Goal: Answer question/provide support: Share knowledge or assist other users

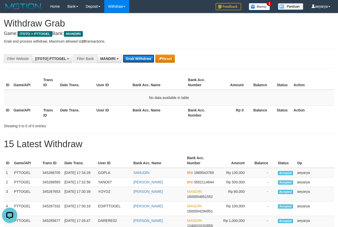
click at [139, 62] on button "Grab Withdraw" at bounding box center [138, 59] width 31 height 8
click at [138, 60] on button "Grab Withdraw" at bounding box center [138, 59] width 31 height 8
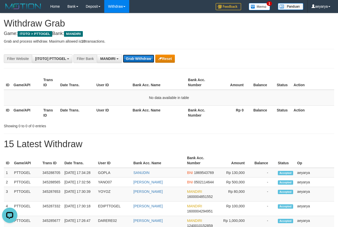
click at [138, 60] on button "Grab Withdraw" at bounding box center [138, 59] width 31 height 8
click at [137, 59] on button "Grab Withdraw" at bounding box center [138, 59] width 31 height 8
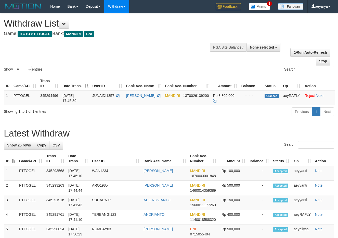
select select
select select "**"
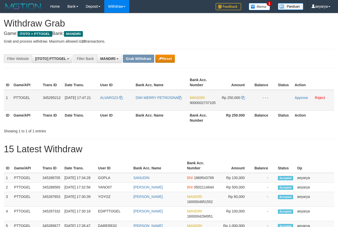
scroll to position [15, 0]
click at [170, 60] on button "Reset" at bounding box center [165, 59] width 20 height 8
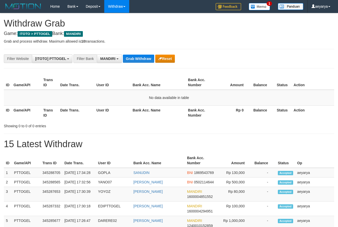
scroll to position [15, 0]
click at [117, 60] on button "MANDIRI" at bounding box center [109, 58] width 25 height 9
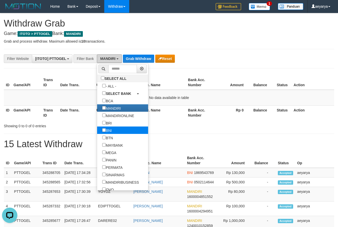
scroll to position [0, 0]
click at [97, 130] on label "BNI" at bounding box center [107, 130] width 20 height 7
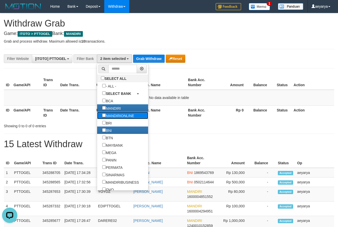
click at [97, 113] on label "MANDIRIONLINE" at bounding box center [118, 115] width 42 height 7
click at [97, 105] on label "MANDIRI" at bounding box center [111, 107] width 29 height 7
click at [97, 117] on label "MANDIRIONLINE" at bounding box center [118, 115] width 42 height 7
select select "***"
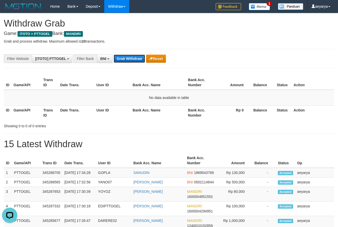
click at [128, 57] on button "Grab Withdraw" at bounding box center [129, 59] width 31 height 8
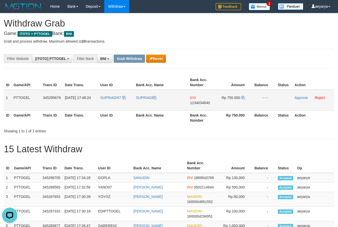
drag, startPoint x: 113, startPoint y: 89, endPoint x: 245, endPoint y: 105, distance: 132.8
click at [245, 105] on table "ID Game/API Trans ID Date Trans. User ID Bank Acc. Name Bank Acc. Number Amount…" at bounding box center [169, 100] width 331 height 50
drag, startPoint x: 242, startPoint y: 61, endPoint x: 107, endPoint y: 95, distance: 139.0
click at [238, 61] on div "**********" at bounding box center [141, 58] width 282 height 9
copy tr
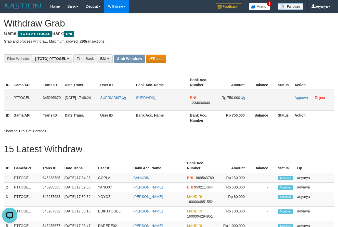
copy tr
drag, startPoint x: 176, startPoint y: 96, endPoint x: 235, endPoint y: 96, distance: 58.4
click at [235, 96] on tr "1 PTTOGEL 345295679 01/10/2025 17:48:24 SUPRIADI97 SUPRIADI BNI 1234034640 Rp 7…" at bounding box center [169, 100] width 331 height 21
click at [202, 107] on td "BNI 1234034640" at bounding box center [202, 100] width 29 height 21
click at [203, 105] on td "BNI 1234034640" at bounding box center [202, 100] width 29 height 21
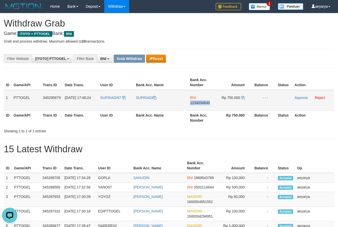
click at [203, 104] on td "BNI 1234034640" at bounding box center [202, 100] width 29 height 21
click at [197, 104] on span "1234034640" at bounding box center [200, 103] width 20 height 4
copy span "1234034640"
click at [197, 104] on span "1234034640" at bounding box center [200, 103] width 20 height 4
copy span "1234034640"
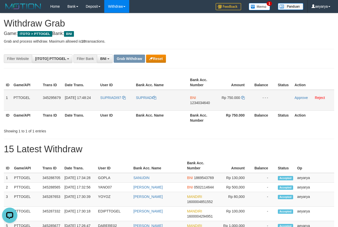
click at [203, 103] on span "1234034640" at bounding box center [200, 103] width 20 height 4
copy span "1234034640"
click at [242, 98] on icon at bounding box center [243, 98] width 4 height 4
click at [243, 97] on icon at bounding box center [243, 98] width 4 height 4
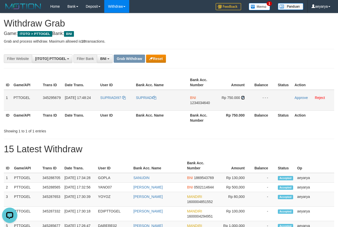
click at [243, 97] on icon at bounding box center [243, 98] width 4 height 4
click at [297, 99] on link "Approve" at bounding box center [301, 98] width 13 height 4
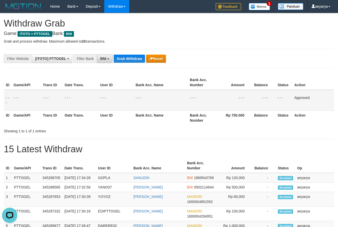
click at [102, 57] on span "BNI" at bounding box center [103, 59] width 6 height 4
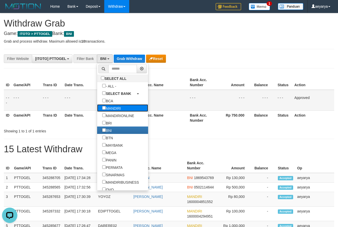
click at [97, 106] on label "MANDIRI" at bounding box center [111, 107] width 29 height 7
select select "*******"
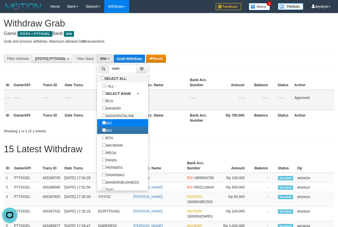
scroll to position [20, 0]
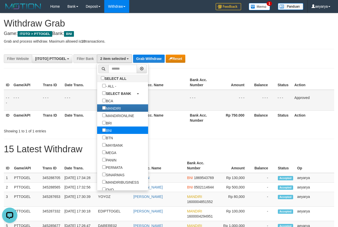
click at [97, 134] on label "BNI" at bounding box center [107, 130] width 20 height 7
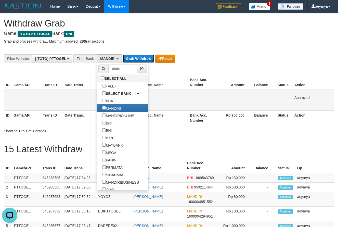
click at [129, 61] on button "Grab Withdraw" at bounding box center [138, 59] width 31 height 8
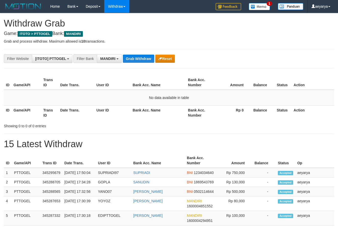
scroll to position [15, 0]
click at [138, 57] on button "Grab Withdraw" at bounding box center [138, 59] width 31 height 8
click at [136, 57] on button "Grab Withdraw" at bounding box center [138, 59] width 31 height 8
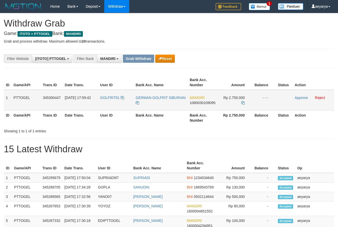
scroll to position [15, 0]
drag, startPoint x: 116, startPoint y: 96, endPoint x: 240, endPoint y: 103, distance: 124.2
click at [240, 103] on tr "1 PTTOGEL 345300447 [DATE] 17:59:42 GOLFRIT81 GERMAN GOLFRIT SIBURIAN MANDIRI 1…" at bounding box center [169, 100] width 331 height 21
click at [202, 103] on span "1080030109095" at bounding box center [203, 103] width 26 height 4
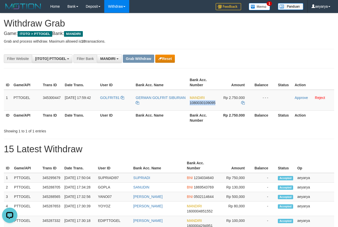
drag, startPoint x: 202, startPoint y: 103, endPoint x: 1, endPoint y: 106, distance: 201.8
click at [200, 103] on span "1080030109095" at bounding box center [203, 103] width 26 height 4
copy span "1080030109095"
click at [244, 104] on icon at bounding box center [243, 103] width 4 height 4
click at [244, 103] on icon at bounding box center [243, 103] width 4 height 4
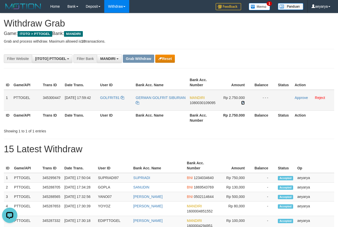
click at [244, 103] on icon at bounding box center [243, 103] width 4 height 4
click at [303, 97] on link "Approve" at bounding box center [301, 98] width 13 height 4
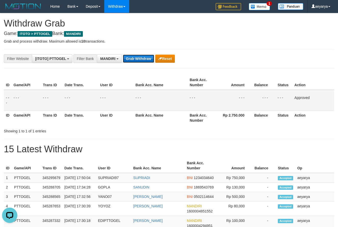
click at [144, 55] on button "Grab Withdraw" at bounding box center [138, 59] width 31 height 8
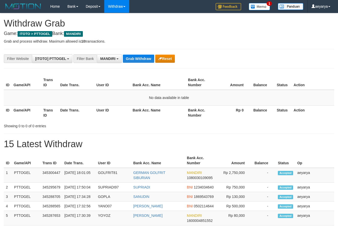
scroll to position [15, 0]
drag, startPoint x: 144, startPoint y: 68, endPoint x: 137, endPoint y: 57, distance: 13.2
click at [137, 57] on button "Grab Withdraw" at bounding box center [138, 59] width 31 height 8
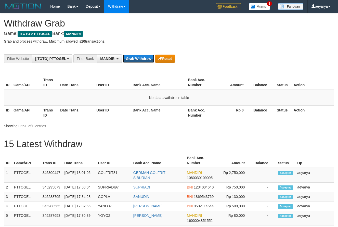
click at [137, 57] on button "Grab Withdraw" at bounding box center [138, 59] width 31 height 8
click at [117, 55] on button "MANDIRI" at bounding box center [109, 58] width 25 height 9
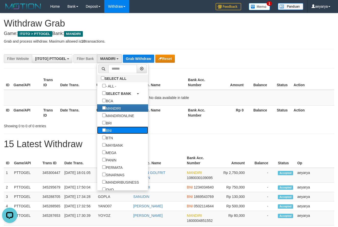
click at [97, 129] on label "BNI" at bounding box center [107, 130] width 20 height 7
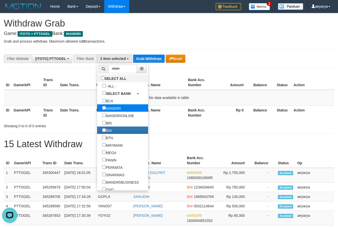
click at [103, 109] on label "MANDIRI" at bounding box center [111, 107] width 29 height 7
select select "***"
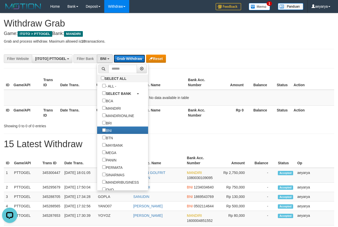
click at [128, 57] on button "Grab Withdraw" at bounding box center [129, 59] width 31 height 8
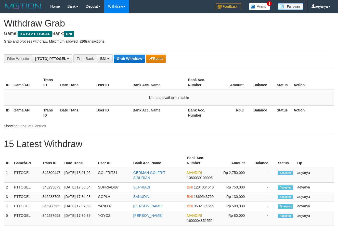
scroll to position [31, 0]
drag, startPoint x: 130, startPoint y: 56, endPoint x: 133, endPoint y: 60, distance: 5.5
click at [133, 60] on button "Grab Withdraw" at bounding box center [129, 59] width 31 height 8
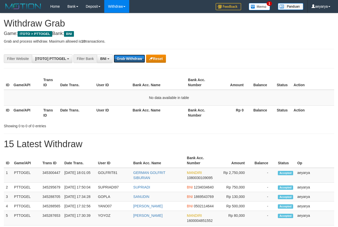
click at [133, 60] on button "Grab Withdraw" at bounding box center [129, 59] width 31 height 8
click at [212, 116] on th "Bank Acc. Number" at bounding box center [201, 112] width 30 height 15
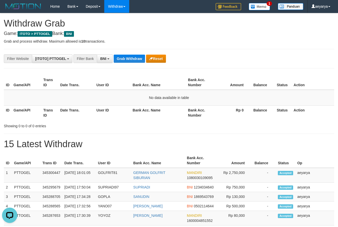
click at [127, 55] on button "Grab Withdraw" at bounding box center [129, 59] width 31 height 8
click at [127, 59] on button "Grab Withdraw" at bounding box center [129, 59] width 31 height 8
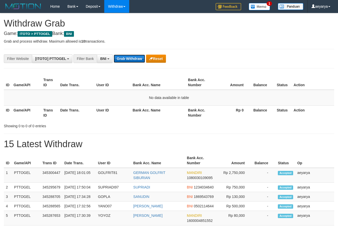
click at [128, 59] on button "Grab Withdraw" at bounding box center [129, 59] width 31 height 8
click at [129, 59] on button "Grab Withdraw" at bounding box center [129, 59] width 31 height 8
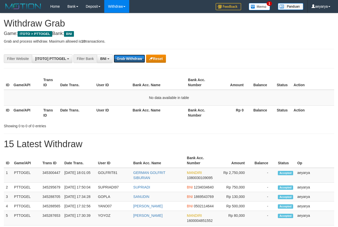
click at [129, 59] on button "Grab Withdraw" at bounding box center [129, 59] width 31 height 8
click at [129, 57] on button "Grab Withdraw" at bounding box center [129, 59] width 31 height 8
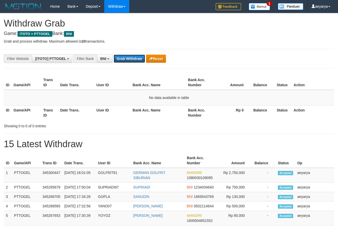
click at [129, 57] on button "Grab Withdraw" at bounding box center [129, 59] width 31 height 8
click at [126, 58] on button "Grab Withdraw" at bounding box center [129, 59] width 31 height 8
click at [124, 59] on button "Grab Withdraw" at bounding box center [129, 59] width 31 height 8
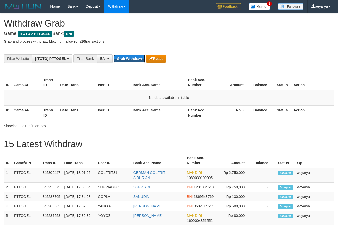
scroll to position [31, 0]
click at [124, 59] on button "Grab Withdraw" at bounding box center [129, 59] width 31 height 8
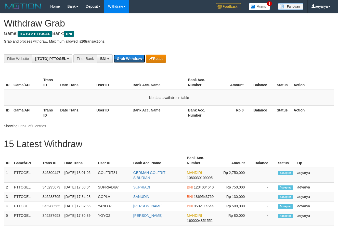
scroll to position [31, 0]
click at [124, 59] on button "Grab Withdraw" at bounding box center [129, 59] width 31 height 8
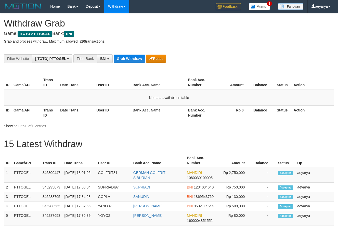
click at [124, 59] on button "Grab Withdraw" at bounding box center [129, 59] width 31 height 8
click at [137, 59] on button "Grab Withdraw" at bounding box center [129, 59] width 31 height 8
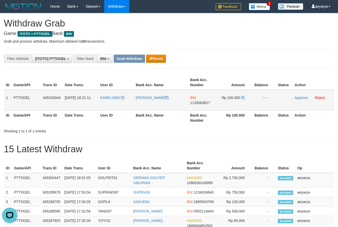
copy tr
drag, startPoint x: 108, startPoint y: 92, endPoint x: 248, endPoint y: 104, distance: 140.3
click at [248, 104] on tr "1 PTTOGEL 345310044 01/10/2025 18:21:11 KAREL2006 KAREL GOBAY BNI 1135083817 Rp…" at bounding box center [169, 100] width 331 height 21
click at [197, 101] on span "1135083817" at bounding box center [200, 103] width 20 height 4
copy tr
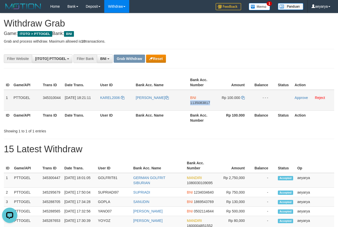
click at [197, 101] on span "1135083817" at bounding box center [200, 103] width 20 height 4
copy span "1135083817"
click at [202, 101] on span "1135083817" at bounding box center [200, 103] width 20 height 4
click at [196, 103] on span "1135083817" at bounding box center [200, 103] width 20 height 4
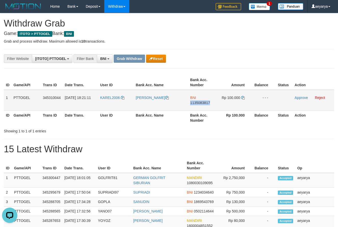
copy span "1135083817"
click at [241, 96] on icon at bounding box center [243, 98] width 4 height 4
click at [304, 96] on link "Approve" at bounding box center [301, 98] width 13 height 4
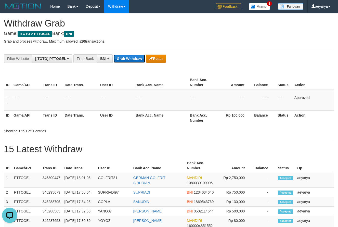
click at [133, 60] on button "Grab Withdraw" at bounding box center [129, 59] width 31 height 8
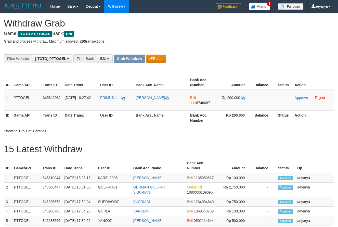
scroll to position [31, 0]
drag, startPoint x: 214, startPoint y: 93, endPoint x: 228, endPoint y: 96, distance: 15.0
click at [228, 96] on tr "1 PTTOGEL 345312962 01/10/2025 18:27:42 PRIMUS111 YOGI PRASETYO BENU BNI 111674…" at bounding box center [169, 100] width 331 height 21
click at [208, 104] on span "1116746097" at bounding box center [200, 103] width 20 height 4
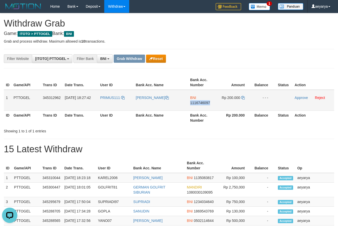
click at [208, 104] on span "1116746097" at bounding box center [200, 103] width 20 height 4
copy span "1116746097"
click at [243, 99] on td "Rp 200.000" at bounding box center [235, 100] width 35 height 21
click at [244, 97] on icon at bounding box center [243, 98] width 4 height 4
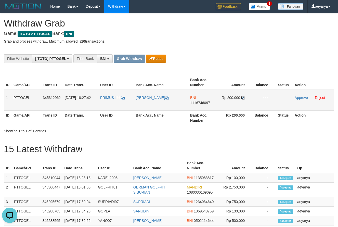
click at [244, 97] on icon at bounding box center [243, 98] width 4 height 4
click at [301, 99] on link "Approve" at bounding box center [301, 98] width 13 height 4
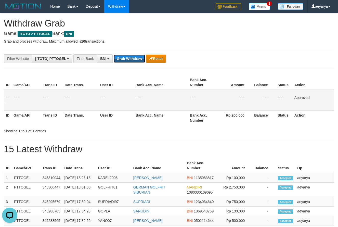
click at [125, 61] on button "Grab Withdraw" at bounding box center [129, 59] width 31 height 8
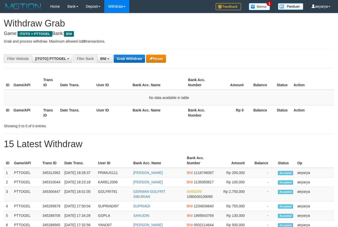
scroll to position [31, 0]
click at [128, 61] on button "Grab Withdraw" at bounding box center [129, 59] width 31 height 8
drag, startPoint x: 0, startPoint y: 0, endPoint x: 130, endPoint y: 60, distance: 143.2
click at [130, 60] on button "Grab Withdraw" at bounding box center [129, 59] width 31 height 8
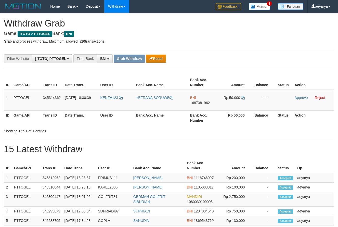
scroll to position [31, 0]
drag, startPoint x: 116, startPoint y: 93, endPoint x: 229, endPoint y: 97, distance: 112.8
click at [229, 97] on tr "1 PTTOGEL 345314362 [DATE] 18:30:39 KENZA123 YEFRANA SORUWE BNI 1687381962 Rp 5…" at bounding box center [169, 100] width 331 height 21
click at [198, 103] on span "1687381962" at bounding box center [200, 103] width 20 height 4
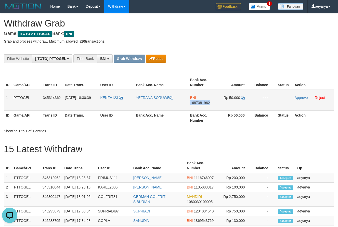
click at [198, 103] on span "1687381962" at bounding box center [200, 103] width 20 height 4
copy span "1687381962"
click at [245, 97] on icon at bounding box center [243, 98] width 4 height 4
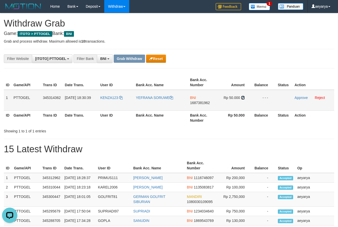
click at [245, 97] on icon at bounding box center [243, 98] width 4 height 4
click at [304, 95] on td "Approve Reject" at bounding box center [314, 100] width 42 height 21
click at [301, 96] on link "Approve" at bounding box center [301, 98] width 13 height 4
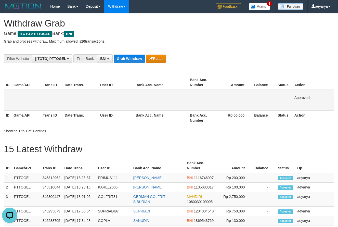
click at [119, 61] on button "Grab Withdraw" at bounding box center [129, 59] width 31 height 8
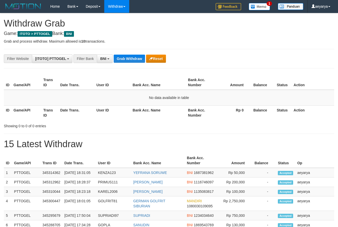
scroll to position [31, 0]
click at [138, 59] on button "Grab Withdraw" at bounding box center [129, 59] width 31 height 8
click at [138, 58] on button "Grab Withdraw" at bounding box center [129, 59] width 31 height 8
click at [137, 58] on button "Grab Withdraw" at bounding box center [129, 59] width 31 height 8
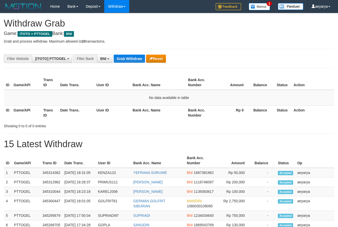
scroll to position [31, 0]
click at [138, 58] on button "Grab Withdraw" at bounding box center [129, 59] width 31 height 8
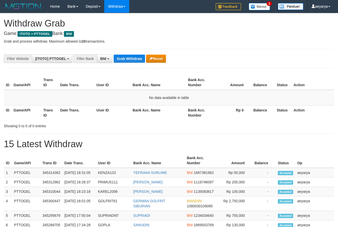
click at [138, 58] on button "Grab Withdraw" at bounding box center [129, 59] width 31 height 8
drag, startPoint x: 0, startPoint y: 0, endPoint x: 138, endPoint y: 58, distance: 149.5
click at [138, 58] on button "Grab Withdraw" at bounding box center [129, 59] width 31 height 8
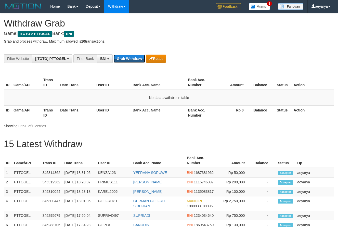
scroll to position [31, 0]
click at [138, 58] on button "Grab Withdraw" at bounding box center [129, 59] width 31 height 8
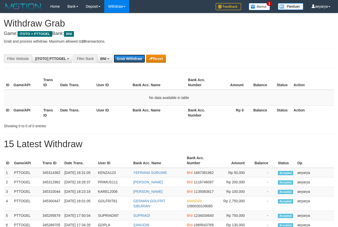
click at [138, 58] on button "Grab Withdraw" at bounding box center [129, 59] width 31 height 8
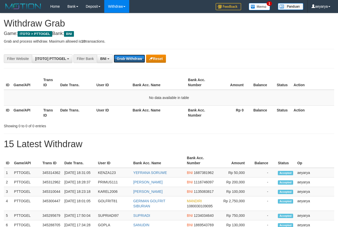
scroll to position [31, 0]
click at [138, 58] on button "Grab Withdraw" at bounding box center [129, 59] width 31 height 8
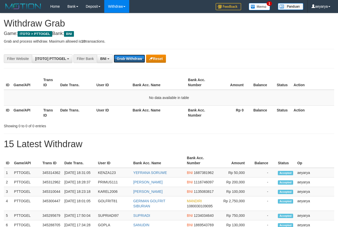
click at [138, 58] on button "Grab Withdraw" at bounding box center [129, 59] width 31 height 8
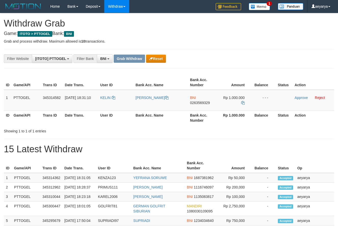
scroll to position [31, 0]
drag, startPoint x: 115, startPoint y: 92, endPoint x: 238, endPoint y: 105, distance: 123.6
click at [238, 105] on tr "1 PTTOGEL 345314582 01/10/2025 18:31:10 KELIN HILARIUS MON JANSEN BNI 026356932…" at bounding box center [169, 100] width 331 height 21
click at [205, 100] on td "BNI 0263569329" at bounding box center [202, 100] width 29 height 21
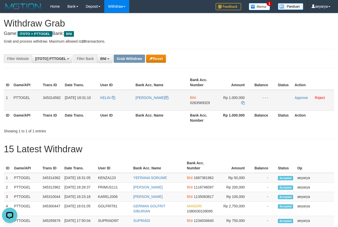
click at [193, 99] on span "BNI" at bounding box center [193, 98] width 6 height 4
click at [199, 104] on span "0263569329" at bounding box center [200, 103] width 20 height 4
click at [200, 102] on span "0263569329" at bounding box center [200, 103] width 20 height 4
copy span "0263569329"
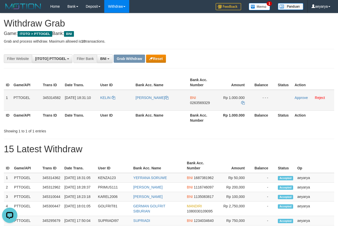
drag, startPoint x: 240, startPoint y: 102, endPoint x: 245, endPoint y: 101, distance: 5.2
click at [240, 102] on td "Rp 1.000.000" at bounding box center [235, 100] width 35 height 21
click at [245, 101] on td "Rp 1.000.000" at bounding box center [235, 100] width 35 height 21
click at [243, 103] on icon at bounding box center [243, 103] width 4 height 4
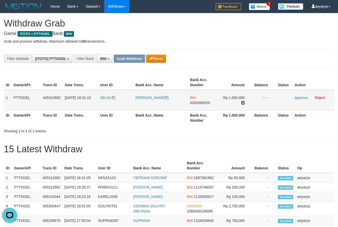
click at [243, 103] on icon at bounding box center [243, 103] width 4 height 4
click at [303, 98] on link "Approve" at bounding box center [301, 98] width 13 height 4
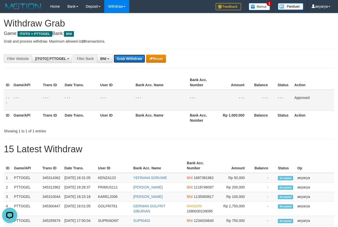
click at [132, 57] on button "Grab Withdraw" at bounding box center [129, 59] width 31 height 8
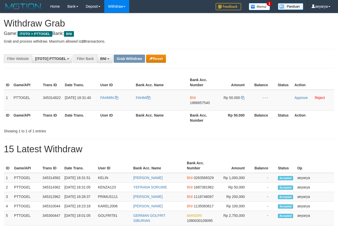
scroll to position [31, 0]
drag, startPoint x: 276, startPoint y: 105, endPoint x: 240, endPoint y: 98, distance: 36.5
click at [240, 98] on tr "1 PTTOGEL 345314822 [DATE] 18:31:40 [PERSON_NAME] BNI 1886657540 Rp 50.000 - - …" at bounding box center [169, 100] width 331 height 21
click at [204, 102] on span "1886657540" at bounding box center [200, 103] width 20 height 4
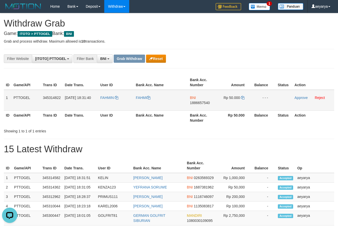
click at [204, 102] on span "1886657540" at bounding box center [200, 103] width 20 height 4
click at [242, 98] on icon at bounding box center [243, 98] width 4 height 4
drag, startPoint x: 242, startPoint y: 98, endPoint x: 200, endPoint y: 111, distance: 43.4
click at [242, 99] on icon at bounding box center [243, 98] width 4 height 4
click at [300, 97] on link "Approve" at bounding box center [301, 98] width 13 height 4
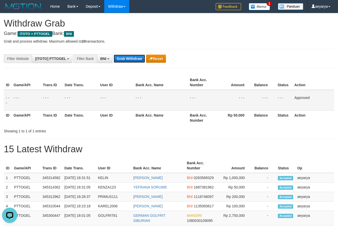
click at [126, 59] on button "Grab Withdraw" at bounding box center [129, 59] width 31 height 8
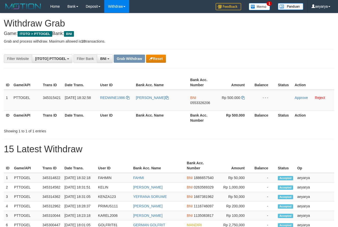
scroll to position [31, 0]
drag, startPoint x: 109, startPoint y: 94, endPoint x: 242, endPoint y: 104, distance: 133.3
click at [242, 104] on tr "1 PTTOGEL 345315421 [DATE] 18:32:58 REDWINE1986 [PERSON_NAME] BNI 0553326206 Rp…" at bounding box center [169, 100] width 331 height 21
click at [206, 103] on span "0553326206" at bounding box center [200, 103] width 20 height 4
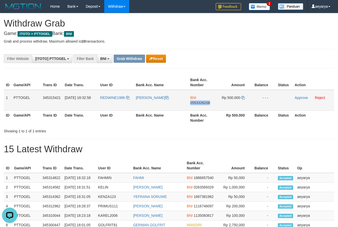
click at [206, 103] on span "0553326206" at bounding box center [200, 103] width 20 height 4
copy span "0553326206"
click at [245, 98] on icon at bounding box center [243, 98] width 4 height 4
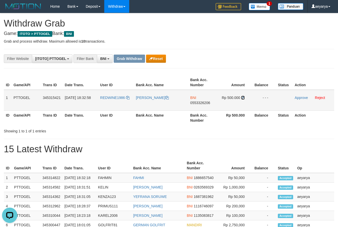
click at [245, 98] on icon at bounding box center [243, 98] width 4 height 4
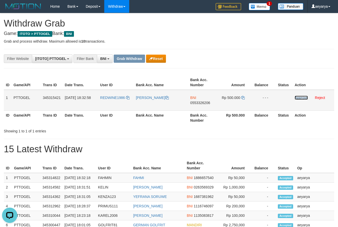
click at [296, 98] on link "Approve" at bounding box center [301, 98] width 13 height 4
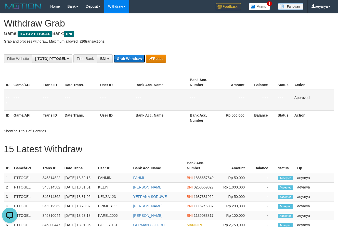
click at [136, 61] on button "Grab Withdraw" at bounding box center [129, 59] width 31 height 8
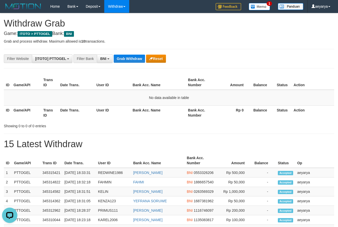
click at [127, 57] on button "Grab Withdraw" at bounding box center [129, 59] width 31 height 8
click at [123, 58] on button "Grab Withdraw" at bounding box center [129, 59] width 31 height 8
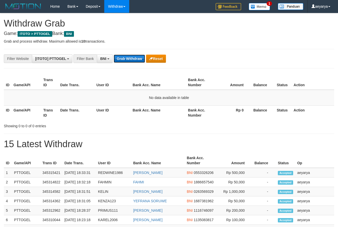
scroll to position [31, 0]
click at [124, 58] on button "Grab Withdraw" at bounding box center [129, 59] width 31 height 8
click at [126, 58] on button "Grab Withdraw" at bounding box center [129, 59] width 31 height 8
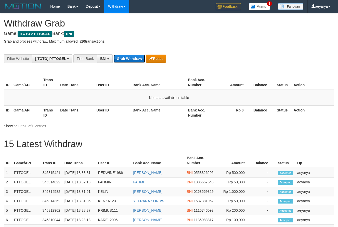
click at [125, 58] on button "Grab Withdraw" at bounding box center [129, 59] width 31 height 8
click at [132, 57] on button "Grab Withdraw" at bounding box center [129, 59] width 31 height 8
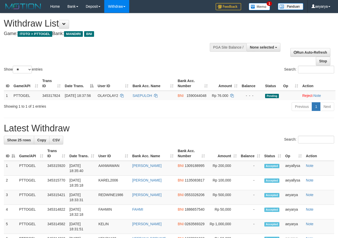
select select
select select "**"
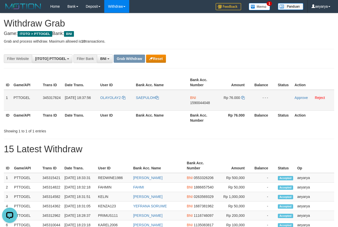
drag, startPoint x: 111, startPoint y: 94, endPoint x: 230, endPoint y: 105, distance: 119.6
click at [230, 105] on tr "1 PTTOGEL 345317824 01/10/2025 18:37:56 OLAYOLAY2 SAEPULOH BNI 1590044048 Rp 76…" at bounding box center [169, 100] width 331 height 21
click at [198, 103] on span "1590044048" at bounding box center [200, 103] width 20 height 4
copy span "1590044048"
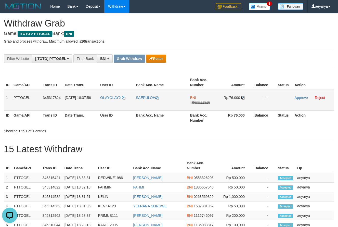
click at [245, 96] on icon at bounding box center [243, 98] width 4 height 4
click at [242, 100] on td "Rp 76.000" at bounding box center [235, 100] width 35 height 21
click at [242, 99] on icon at bounding box center [243, 98] width 4 height 4
click at [303, 97] on link "Approve" at bounding box center [301, 98] width 13 height 4
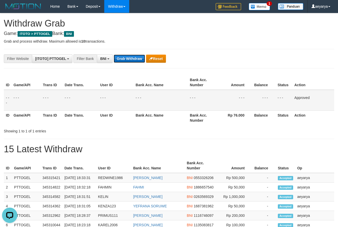
click at [134, 59] on button "Grab Withdraw" at bounding box center [129, 59] width 31 height 8
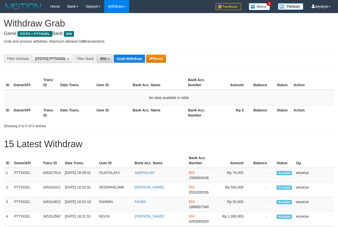
scroll to position [31, 0]
drag, startPoint x: 121, startPoint y: 60, endPoint x: 124, endPoint y: 67, distance: 7.4
click at [134, 60] on button "Grab Withdraw" at bounding box center [129, 59] width 31 height 8
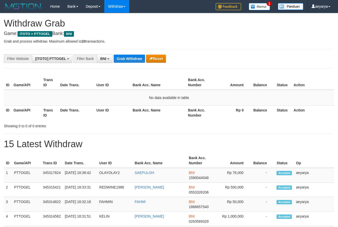
scroll to position [31, 0]
click at [134, 60] on button "Grab Withdraw" at bounding box center [129, 59] width 31 height 8
click at [138, 59] on button "Grab Withdraw" at bounding box center [129, 59] width 31 height 8
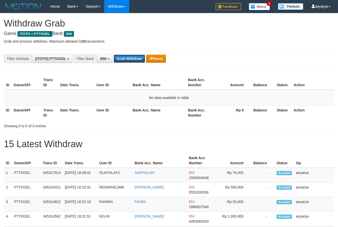
click at [138, 59] on button "Grab Withdraw" at bounding box center [129, 59] width 31 height 8
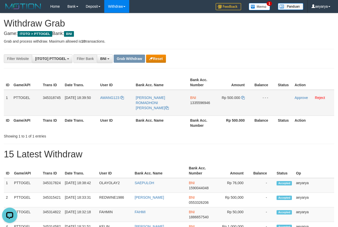
drag, startPoint x: 115, startPoint y: 94, endPoint x: 237, endPoint y: 97, distance: 122.2
click at [237, 97] on tr "1 PTTOGEL 345318745 01/10/2025 18:39:50 AWANG123 DIMAS AWANG ROMADHONI HANIF BN…" at bounding box center [169, 103] width 331 height 26
click at [195, 103] on span "1335596946" at bounding box center [200, 103] width 20 height 4
copy span "1335596946"
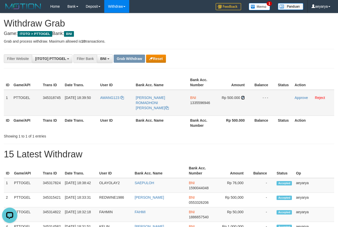
click at [243, 98] on icon at bounding box center [243, 98] width 4 height 4
click at [300, 97] on link "Approve" at bounding box center [301, 98] width 13 height 4
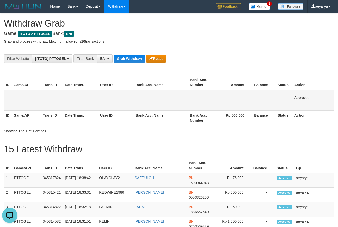
click at [119, 61] on button "Grab Withdraw" at bounding box center [129, 59] width 31 height 8
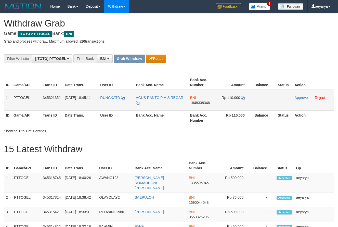
scroll to position [31, 0]
drag, startPoint x: 120, startPoint y: 93, endPoint x: 222, endPoint y: 97, distance: 102.4
click at [222, 97] on tr "1 PTTOGEL 345321351 [DATE] 18:45:11 RUNGKATD AGUS RANTO P H SIREGAR BNI 1848338…" at bounding box center [169, 100] width 331 height 21
click at [203, 107] on td "BNI 1848338346" at bounding box center [202, 100] width 29 height 21
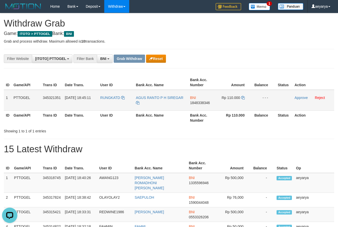
click at [202, 104] on span "1848338346" at bounding box center [200, 103] width 20 height 4
drag, startPoint x: 202, startPoint y: 103, endPoint x: 198, endPoint y: 103, distance: 4.1
click at [203, 103] on span "1848338346" at bounding box center [200, 103] width 20 height 4
copy span "1848338346"
click at [202, 103] on span "1848338346" at bounding box center [200, 103] width 20 height 4
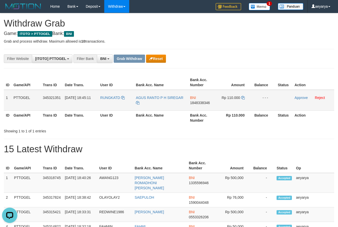
click at [201, 103] on span "1848338346" at bounding box center [200, 103] width 20 height 4
copy span "1848338346"
click at [242, 99] on icon at bounding box center [243, 98] width 4 height 4
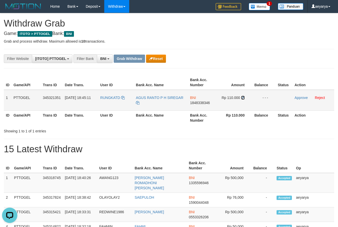
click at [242, 99] on icon at bounding box center [243, 98] width 4 height 4
click at [298, 97] on link "Approve" at bounding box center [301, 98] width 13 height 4
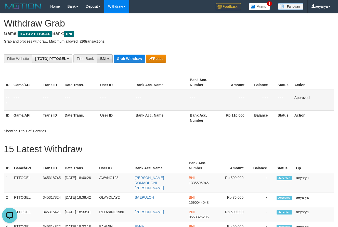
click at [101, 59] on span "BNI" at bounding box center [103, 59] width 6 height 4
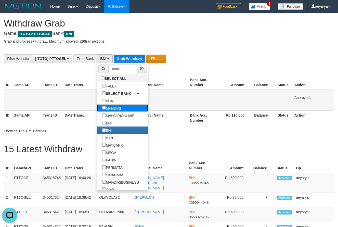
click at [97, 108] on label "MANDIRI" at bounding box center [111, 107] width 29 height 7
select select "*******"
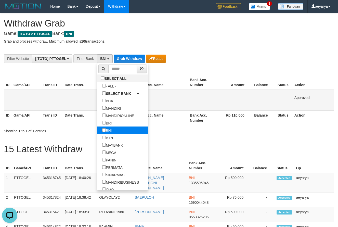
scroll to position [20, 0]
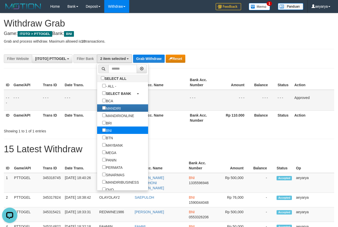
click at [97, 129] on label "BNI" at bounding box center [107, 130] width 20 height 7
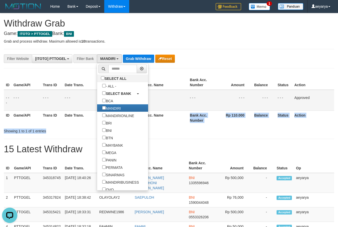
drag, startPoint x: 188, startPoint y: 126, endPoint x: 147, endPoint y: 34, distance: 101.1
click at [184, 113] on div "ID Game/API Trans ID Date Trans. User ID Bank Acc. Name Bank Acc. Number Amount…" at bounding box center [169, 100] width 338 height 53
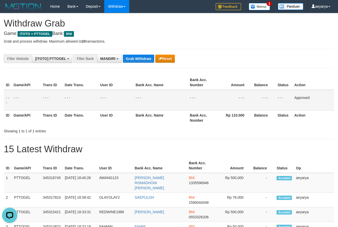
click at [136, 57] on button "Grab Withdraw" at bounding box center [138, 59] width 31 height 8
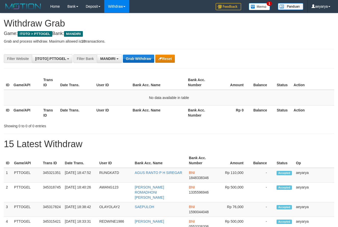
scroll to position [15, 0]
click at [141, 58] on button "Grab Withdraw" at bounding box center [138, 59] width 31 height 8
click at [146, 59] on button "Grab Withdraw" at bounding box center [138, 59] width 31 height 8
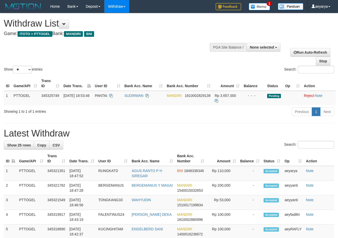
select select
select select "**"
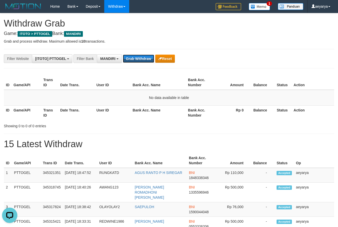
click at [146, 59] on button "Grab Withdraw" at bounding box center [138, 59] width 31 height 8
drag, startPoint x: 0, startPoint y: 0, endPoint x: 149, endPoint y: 58, distance: 159.9
click at [149, 58] on button "Grab Withdraw" at bounding box center [138, 59] width 31 height 8
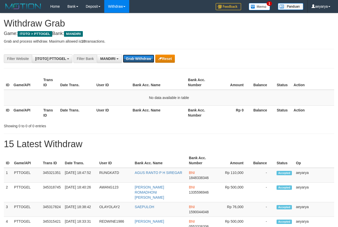
click at [149, 58] on button "Grab Withdraw" at bounding box center [138, 59] width 31 height 8
click at [147, 57] on button "Grab Withdraw" at bounding box center [138, 59] width 31 height 8
click at [146, 56] on button "Grab Withdraw" at bounding box center [138, 59] width 31 height 8
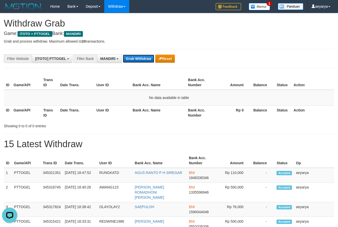
click at [135, 61] on button "Grab Withdraw" at bounding box center [138, 59] width 31 height 8
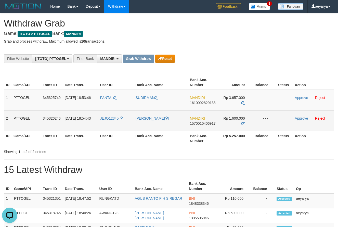
drag, startPoint x: 121, startPoint y: 93, endPoint x: 231, endPoint y: 119, distance: 112.8
click at [231, 119] on tbody "1 PTTOGEL 345325749 01/10/2025 18:53:46 PANTAI SUDIRMAN MANDIRI 1610002829138 R…" at bounding box center [169, 111] width 331 height 42
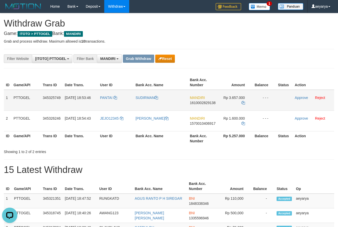
click at [205, 104] on span "1610002829138" at bounding box center [203, 103] width 26 height 4
copy span "1610002829138"
click at [245, 102] on icon at bounding box center [244, 103] width 4 height 4
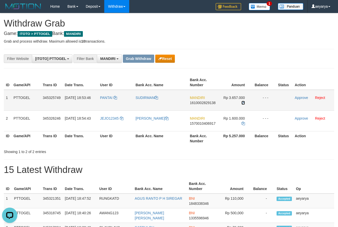
click at [245, 102] on icon at bounding box center [244, 103] width 4 height 4
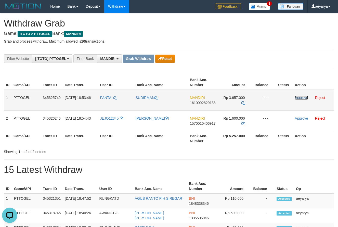
click at [299, 97] on link "Approve" at bounding box center [301, 98] width 13 height 4
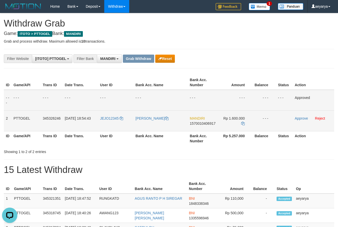
click at [200, 124] on span "1570010406917" at bounding box center [203, 123] width 26 height 4
copy span "1570010406917"
click at [196, 124] on span "1570010406917" at bounding box center [203, 123] width 26 height 4
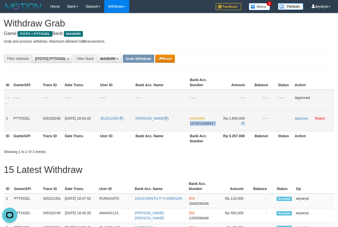
copy span "1570010406917"
click at [244, 123] on icon at bounding box center [243, 124] width 4 height 4
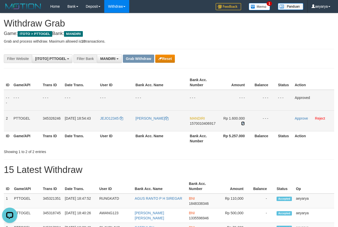
click at [244, 123] on icon at bounding box center [243, 124] width 4 height 4
click at [305, 118] on link "Approve" at bounding box center [301, 118] width 13 height 4
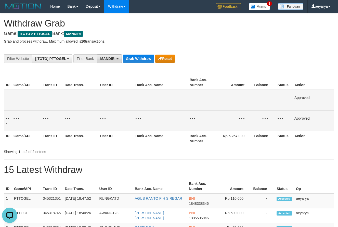
click at [107, 57] on span "MANDIRI" at bounding box center [107, 59] width 15 height 4
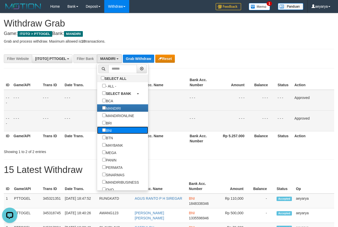
click at [97, 131] on label "BNI" at bounding box center [107, 130] width 20 height 7
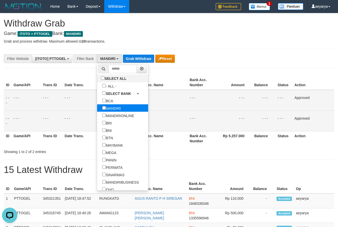
scroll to position [31, 0]
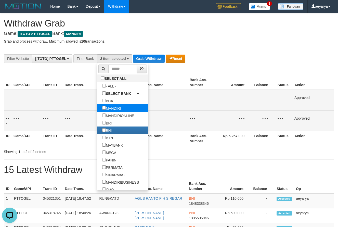
click at [97, 106] on label "MANDIRI" at bounding box center [111, 107] width 29 height 7
select select "***"
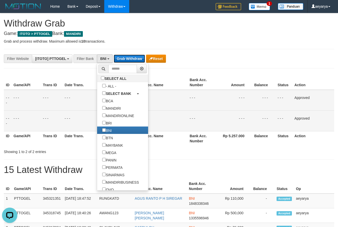
click at [135, 57] on button "Grab Withdraw" at bounding box center [129, 59] width 31 height 8
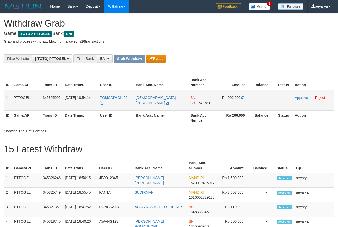
scroll to position [31, 0]
drag, startPoint x: 107, startPoint y: 90, endPoint x: 218, endPoint y: 100, distance: 111.1
click at [218, 100] on tr "1 PTTOGEL 345325995 [DATE] 18:54:14 TOMCATHOKI99 BUDI YATNO BNI 0803542781 Rp 2…" at bounding box center [169, 100] width 331 height 21
click at [218, 100] on td "BNI 0803542781" at bounding box center [203, 100] width 29 height 21
click at [109, 91] on td "TOMCATHOKI99" at bounding box center [116, 100] width 36 height 21
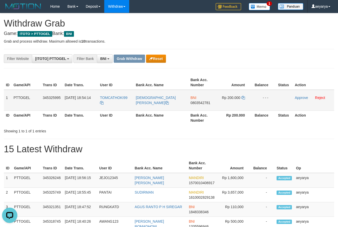
scroll to position [0, 0]
copy tr
drag, startPoint x: 109, startPoint y: 92, endPoint x: 237, endPoint y: 102, distance: 127.7
click at [237, 102] on tr "1 PTTOGEL 345325995 [DATE] 18:54:14 TOMCATHOKI99 BUDI YATNO BNI 0803542781 Rp 2…" at bounding box center [169, 100] width 331 height 21
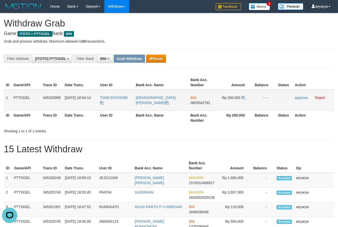
click at [202, 101] on span "0803542781" at bounding box center [201, 103] width 20 height 4
click at [200, 102] on span "0803542781" at bounding box center [201, 103] width 20 height 4
copy span "0803542781"
click at [241, 97] on td "Rp 200.000" at bounding box center [235, 100] width 35 height 21
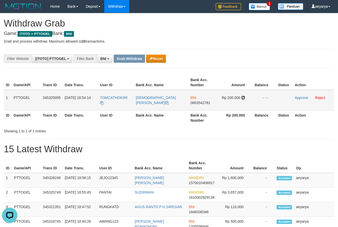
click at [242, 97] on icon at bounding box center [244, 98] width 4 height 4
click at [302, 99] on link "Approve" at bounding box center [301, 98] width 13 height 4
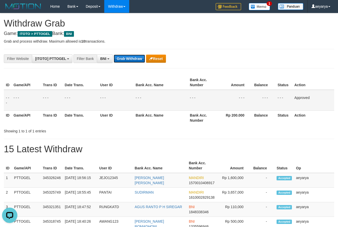
click at [124, 60] on button "Grab Withdraw" at bounding box center [129, 59] width 31 height 8
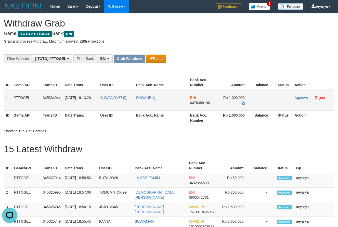
drag, startPoint x: 122, startPoint y: 92, endPoint x: 245, endPoint y: 105, distance: 123.4
click at [245, 105] on tr "1 PTTOGEL 345334944 [DATE] 19:13:20 SUWANDY37 SUWANDI BNI 0476389196 Rp 1.000.0…" at bounding box center [169, 100] width 331 height 21
click at [207, 100] on td "BNI 0476389196" at bounding box center [202, 100] width 29 height 21
click at [192, 106] on td "BNI 0476389196" at bounding box center [202, 100] width 29 height 21
click at [205, 103] on span "0476389196" at bounding box center [200, 103] width 20 height 4
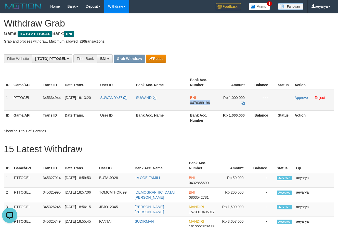
click at [205, 103] on span "0476389196" at bounding box center [200, 103] width 20 height 4
copy span "0476389196"
click at [242, 102] on icon at bounding box center [243, 103] width 4 height 4
click at [303, 97] on link "Approve" at bounding box center [301, 98] width 13 height 4
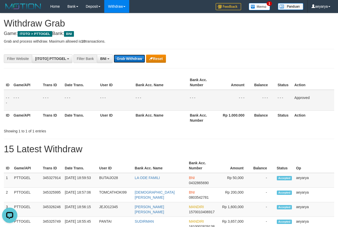
click at [136, 59] on button "Grab Withdraw" at bounding box center [129, 59] width 31 height 8
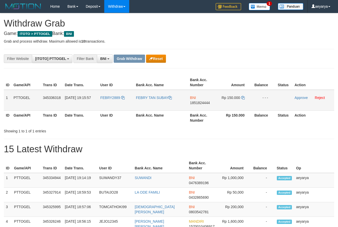
scroll to position [31, 0]
drag, startPoint x: 113, startPoint y: 92, endPoint x: 221, endPoint y: 98, distance: 107.8
click at [221, 98] on tr "1 PTTOGEL 345336318 [DATE] 19:15:57 FEBRY2889 FEBRY TAN SUBAY BNI 1851824444 Rp…" at bounding box center [169, 100] width 331 height 21
click at [202, 105] on td "BNI 1851824444" at bounding box center [202, 100] width 29 height 21
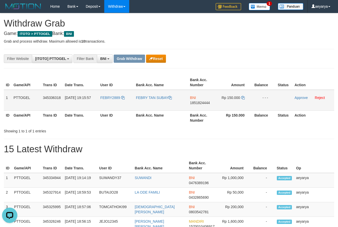
click at [203, 104] on span "1851824444" at bounding box center [200, 103] width 20 height 4
click at [203, 101] on span "1851824444" at bounding box center [200, 103] width 20 height 4
copy span "1851824444"
click at [245, 98] on icon at bounding box center [243, 98] width 4 height 4
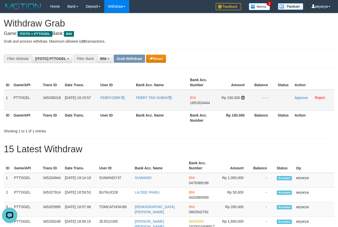
click at [245, 98] on icon at bounding box center [243, 98] width 4 height 4
click at [306, 96] on link "Approve" at bounding box center [301, 98] width 13 height 4
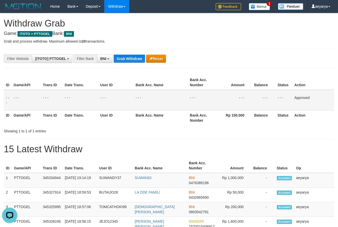
click at [129, 59] on button "Grab Withdraw" at bounding box center [129, 59] width 31 height 8
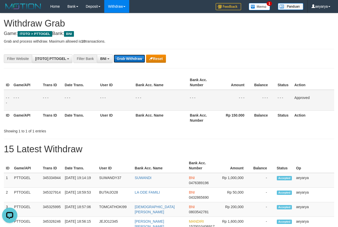
click at [129, 59] on button "Grab Withdraw" at bounding box center [129, 59] width 31 height 8
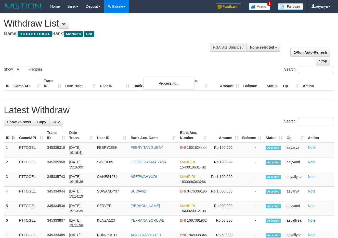
select select
select select "**"
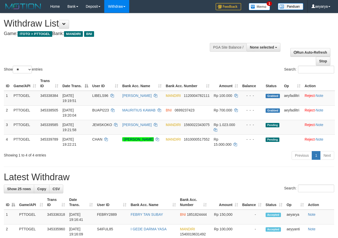
select select
select select "**"
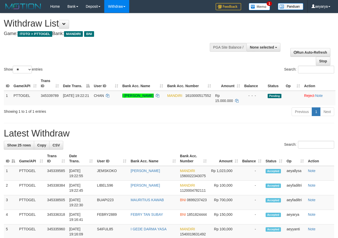
select select
select select "**"
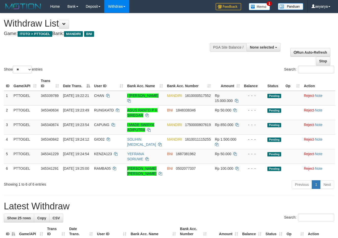
select select
select select "**"
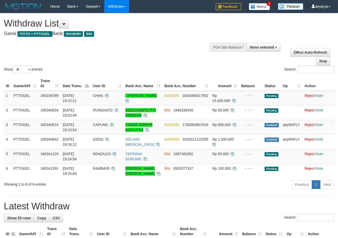
select select
select select "**"
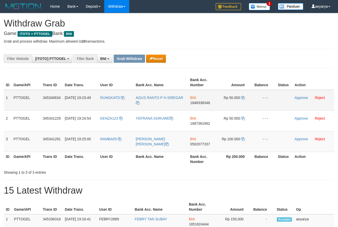
scroll to position [31, 0]
drag, startPoint x: 113, startPoint y: 94, endPoint x: 226, endPoint y: 138, distance: 121.7
click at [226, 138] on tbody "1 PTTOGEL 345340634 [DATE] 19:23:49 RUNGKATD AGUS RANTO P H SIREGAR BNI 1848338…" at bounding box center [169, 121] width 331 height 62
drag, startPoint x: 200, startPoint y: 105, endPoint x: 203, endPoint y: 102, distance: 4.5
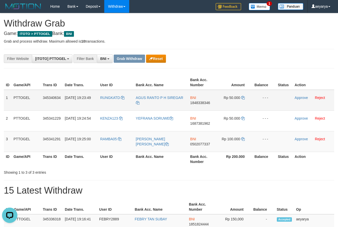
click at [201, 104] on td "BNI 1848338346" at bounding box center [202, 100] width 29 height 21
click at [203, 102] on span "1848338346" at bounding box center [200, 103] width 20 height 4
copy span "1848338346"
click at [244, 97] on icon at bounding box center [243, 98] width 4 height 4
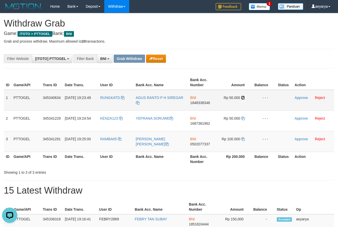
click at [244, 97] on icon at bounding box center [243, 98] width 4 height 4
click at [298, 98] on link "Approve" at bounding box center [301, 98] width 13 height 4
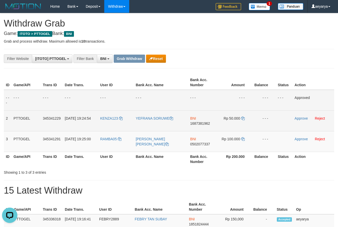
click at [202, 123] on span "1687381962" at bounding box center [200, 123] width 20 height 4
copy span "1687381962"
click at [193, 123] on span "1687381962" at bounding box center [200, 123] width 20 height 4
click at [196, 122] on span "1687381962" at bounding box center [200, 123] width 20 height 4
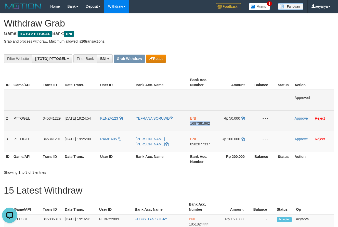
click at [196, 122] on span "1687381962" at bounding box center [200, 123] width 20 height 4
copy span "1687381962"
click at [244, 119] on icon at bounding box center [243, 119] width 4 height 4
click at [296, 118] on link "Approve" at bounding box center [301, 118] width 13 height 4
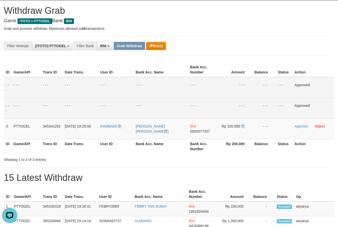
scroll to position [10, 0]
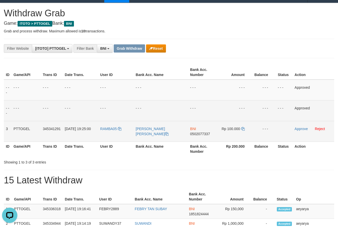
click at [200, 133] on span "0502077337" at bounding box center [200, 134] width 20 height 4
copy span "0502077337"
click at [244, 129] on icon at bounding box center [243, 129] width 4 height 4
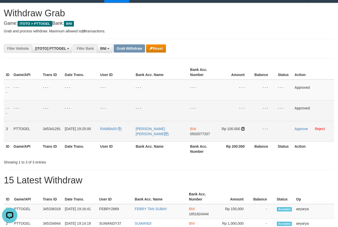
click at [244, 129] on icon at bounding box center [243, 129] width 4 height 4
click at [244, 127] on icon at bounding box center [243, 129] width 4 height 4
click at [300, 132] on td "Approve Reject" at bounding box center [314, 131] width 42 height 21
click at [301, 129] on link "Approve" at bounding box center [301, 129] width 13 height 4
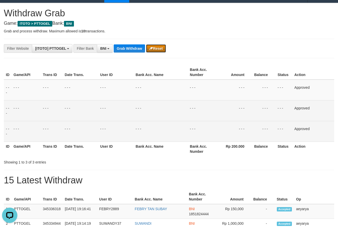
click at [159, 46] on button "Reset" at bounding box center [156, 48] width 20 height 8
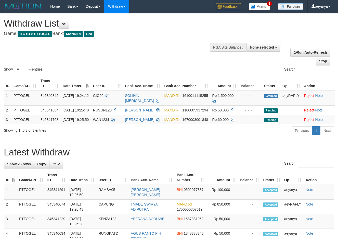
select select
select select "**"
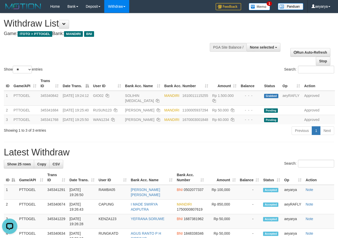
click at [93, 64] on div "Show ** ** ** *** entries Search:" at bounding box center [169, 43] width 338 height 61
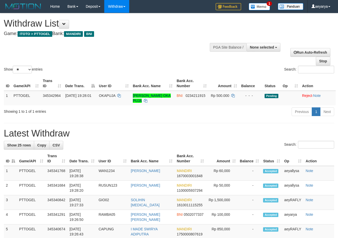
select select
select select "**"
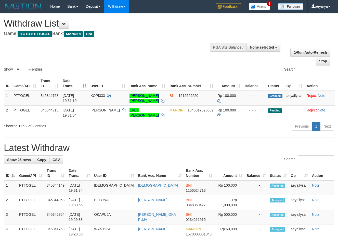
select select
select select "**"
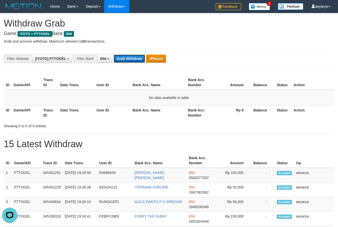
click at [128, 60] on button "Grab Withdraw" at bounding box center [129, 59] width 31 height 8
click at [130, 59] on button "Grab Withdraw" at bounding box center [129, 59] width 31 height 8
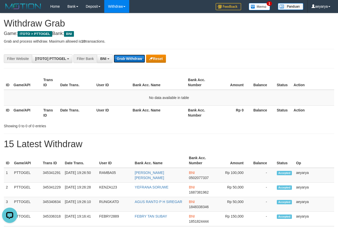
click at [130, 59] on button "Grab Withdraw" at bounding box center [129, 59] width 31 height 8
click at [124, 55] on button "Grab Withdraw" at bounding box center [129, 59] width 31 height 8
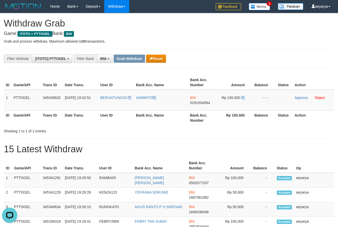
click at [260, 126] on div "ID Game/API Trans ID Date Trans. User ID Bank Acc. Name Bank Acc. Number Amount…" at bounding box center [169, 100] width 338 height 53
copy th "Status"
copy tr
drag, startPoint x: 112, startPoint y: 93, endPoint x: 244, endPoint y: 104, distance: 132.4
click at [244, 104] on tr "1 PTTOGEL 345345632 01/10/2025 19:32:51 BERUNTUNG33 ADMINTO BNI 0291504594 Rp 1…" at bounding box center [169, 100] width 331 height 21
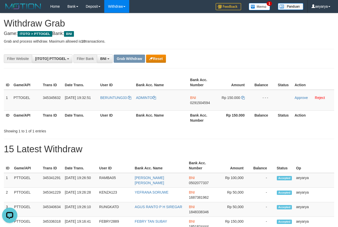
drag, startPoint x: 241, startPoint y: 154, endPoint x: 239, endPoint y: 135, distance: 18.8
click at [242, 153] on h1 "15 Latest Withdraw" at bounding box center [169, 149] width 331 height 10
click at [200, 102] on span "0291504594" at bounding box center [200, 103] width 20 height 4
copy span "0291504594"
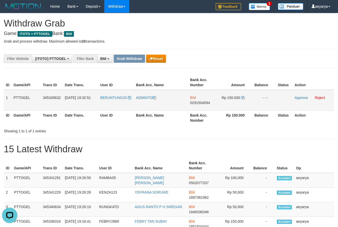
click at [197, 102] on span "0291504594" at bounding box center [200, 103] width 20 height 4
copy span "0291504594"
click at [196, 103] on span "0291504594" at bounding box center [200, 103] width 20 height 4
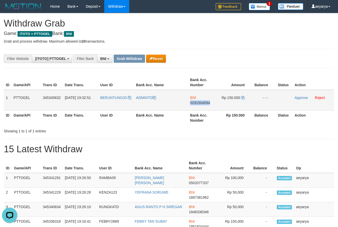
copy span "0291504594"
click at [243, 99] on icon at bounding box center [243, 98] width 4 height 4
click at [244, 97] on icon at bounding box center [243, 98] width 4 height 4
drag, startPoint x: 244, startPoint y: 97, endPoint x: 120, endPoint y: 128, distance: 127.7
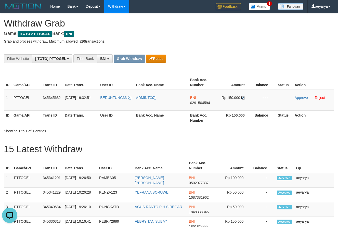
click at [244, 97] on icon at bounding box center [243, 98] width 4 height 4
click at [302, 96] on link "Approve" at bounding box center [301, 98] width 13 height 4
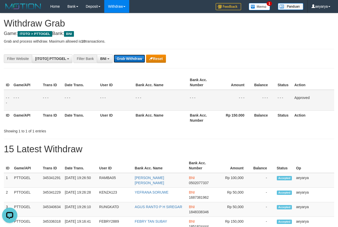
click at [127, 55] on button "Grab Withdraw" at bounding box center [129, 59] width 31 height 8
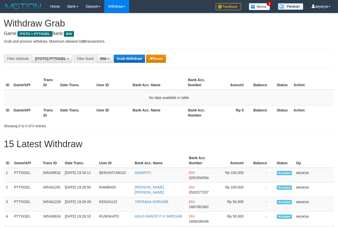
scroll to position [31, 0]
click at [135, 57] on button "Grab Withdraw" at bounding box center [129, 59] width 31 height 8
click at [136, 56] on button "Grab Withdraw" at bounding box center [129, 59] width 31 height 8
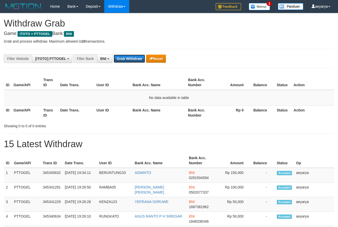
click at [136, 56] on button "Grab Withdraw" at bounding box center [129, 59] width 31 height 8
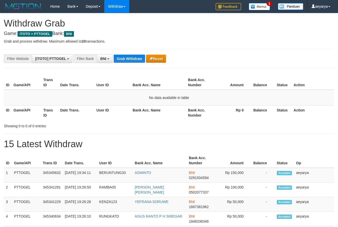
scroll to position [31, 0]
click at [136, 56] on button "Grab Withdraw" at bounding box center [129, 59] width 31 height 8
click at [120, 57] on button "Grab Withdraw" at bounding box center [129, 59] width 31 height 8
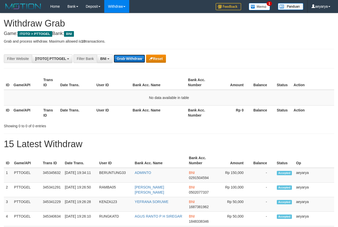
click at [136, 59] on button "Grab Withdraw" at bounding box center [129, 59] width 31 height 8
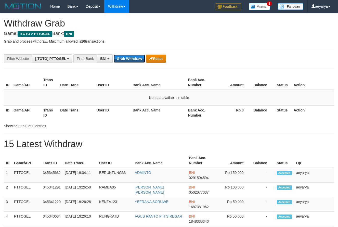
scroll to position [31, 0]
click at [136, 59] on button "Grab Withdraw" at bounding box center [129, 59] width 31 height 8
click at [131, 57] on button "Grab Withdraw" at bounding box center [129, 59] width 31 height 8
click at [134, 55] on button "Grab Withdraw" at bounding box center [129, 59] width 31 height 8
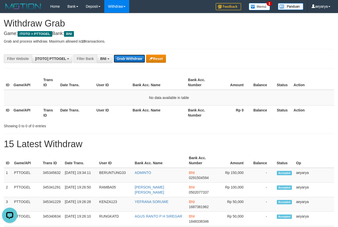
click at [134, 55] on button "Grab Withdraw" at bounding box center [129, 59] width 31 height 8
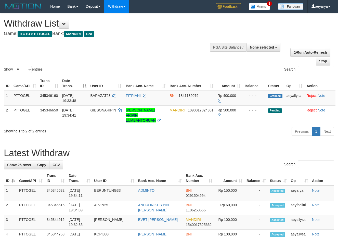
select select
select select "**"
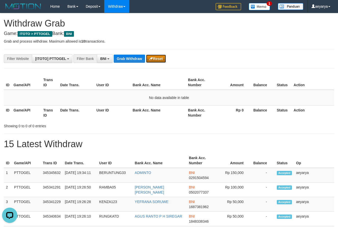
click at [159, 59] on button "Reset" at bounding box center [156, 59] width 20 height 8
click at [122, 58] on button "Grab Withdraw" at bounding box center [129, 59] width 31 height 8
click at [126, 57] on button "Grab Withdraw" at bounding box center [129, 59] width 31 height 8
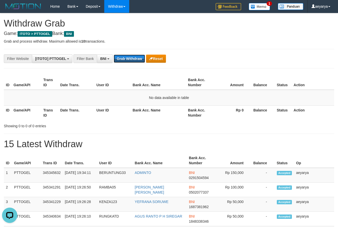
click at [119, 61] on button "Grab Withdraw" at bounding box center [129, 59] width 31 height 8
click at [129, 58] on button "Grab Withdraw" at bounding box center [129, 59] width 31 height 8
click at [125, 59] on button "Grab Withdraw" at bounding box center [129, 59] width 31 height 8
drag, startPoint x: 124, startPoint y: 60, endPoint x: 125, endPoint y: 65, distance: 4.4
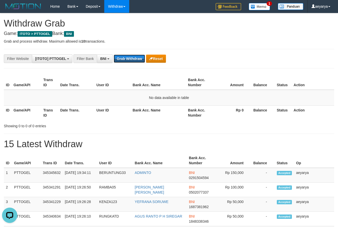
click at [132, 62] on button "Grab Withdraw" at bounding box center [129, 59] width 31 height 8
click at [129, 63] on div "**********" at bounding box center [141, 58] width 282 height 9
click at [133, 58] on button "Grab Withdraw" at bounding box center [129, 59] width 31 height 8
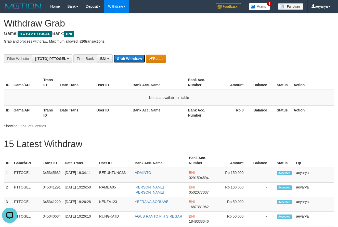
click at [122, 60] on button "Grab Withdraw" at bounding box center [129, 59] width 31 height 8
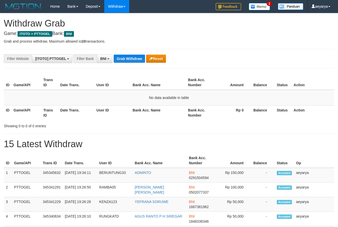
scroll to position [31, 0]
click at [122, 60] on button "Grab Withdraw" at bounding box center [129, 59] width 31 height 8
click at [137, 54] on div "**********" at bounding box center [141, 58] width 282 height 9
click at [123, 57] on button "Grab Withdraw" at bounding box center [129, 59] width 31 height 8
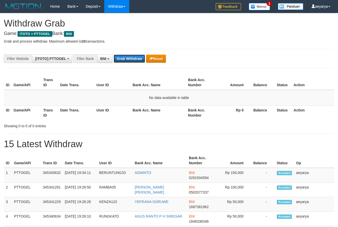
click at [123, 57] on button "Grab Withdraw" at bounding box center [129, 59] width 31 height 8
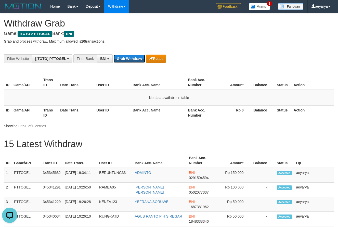
click at [123, 57] on button "Grab Withdraw" at bounding box center [129, 59] width 31 height 8
click at [126, 59] on button "Grab Withdraw" at bounding box center [129, 59] width 31 height 8
click at [139, 58] on button "Grab Withdraw" at bounding box center [129, 59] width 31 height 8
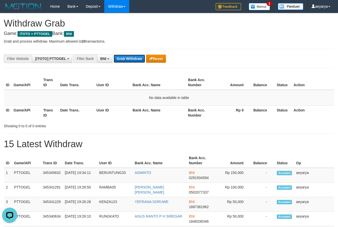
click at [139, 58] on button "Grab Withdraw" at bounding box center [129, 59] width 31 height 8
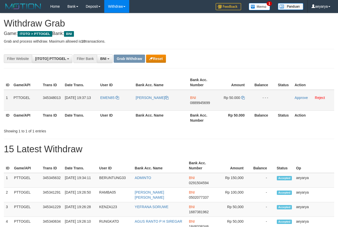
scroll to position [31, 0]
drag, startPoint x: 196, startPoint y: 113, endPoint x: 233, endPoint y: 102, distance: 38.2
click at [233, 102] on tr "1 PTTOGEL 345348013 01/10/2025 19:37:13 EMEN85 KLEMENS TETI NONO BNI 0889945699…" at bounding box center [169, 100] width 331 height 21
click at [196, 103] on span "0889945699" at bounding box center [200, 103] width 20 height 4
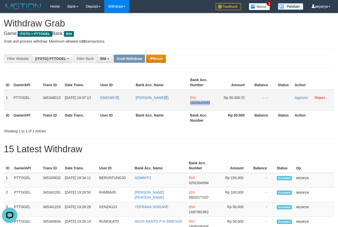
click at [196, 103] on span "0889945699" at bounding box center [200, 103] width 20 height 4
copy span "0889945699"
click at [241, 97] on td "Rp 50.000" at bounding box center [235, 100] width 35 height 21
click at [242, 97] on icon at bounding box center [243, 98] width 4 height 4
click at [244, 97] on icon at bounding box center [243, 98] width 4 height 4
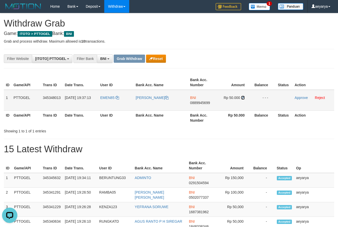
click at [244, 97] on icon at bounding box center [243, 98] width 4 height 4
click at [298, 101] on td "Approve Reject" at bounding box center [314, 100] width 42 height 21
click at [301, 99] on link "Approve" at bounding box center [301, 98] width 13 height 4
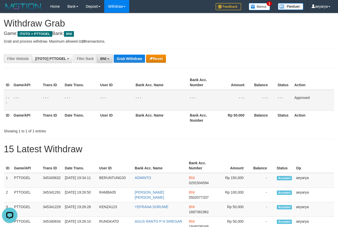
click at [101, 61] on button "BNI" at bounding box center [105, 58] width 16 height 9
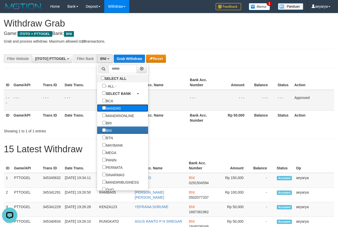
drag, startPoint x: 88, startPoint y: 109, endPoint x: 88, endPoint y: 131, distance: 21.4
click at [97, 113] on ul "SELECT ALL - ALL - SELECT BANK BCA MANDIRI MANDIRIONLINE BRI BNI BTN MAYBANK ME…" at bounding box center [123, 127] width 52 height 128
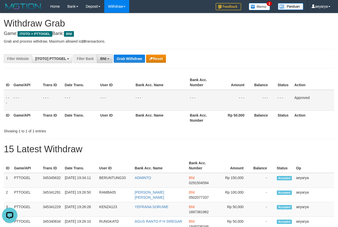
click at [105, 61] on button "BNI" at bounding box center [105, 58] width 16 height 9
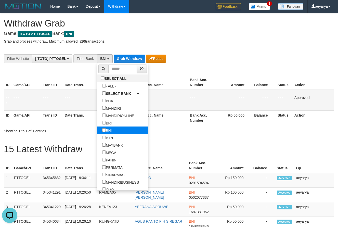
click at [97, 130] on label "BNI" at bounding box center [107, 130] width 20 height 7
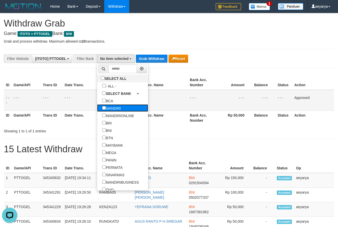
click at [97, 110] on label "MANDIRI" at bounding box center [111, 107] width 29 height 7
select select "*******"
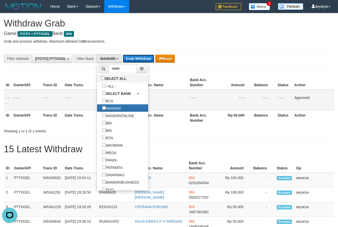
click at [134, 56] on button "Grab Withdraw" at bounding box center [138, 59] width 31 height 8
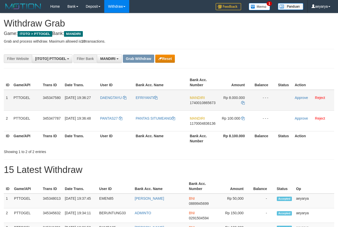
scroll to position [15, 0]
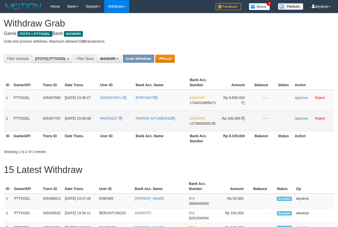
drag, startPoint x: 172, startPoint y: 109, endPoint x: 242, endPoint y: 118, distance: 70.2
click at [242, 118] on tbody "1 PTTOGEL 345347580 [DATE] 19:36:27 [GEOGRAPHIC_DATA] EFRIYANTI MANDIRI 1740010…" at bounding box center [169, 111] width 331 height 42
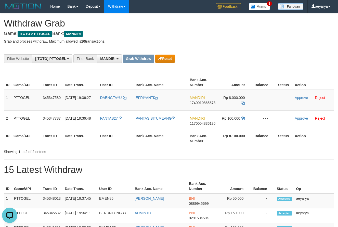
scroll to position [0, 0]
click at [199, 100] on td "MANDIRI 1740010865673" at bounding box center [203, 100] width 30 height 21
click at [195, 102] on span "1740010865673" at bounding box center [203, 103] width 26 height 4
copy span "1740010865673"
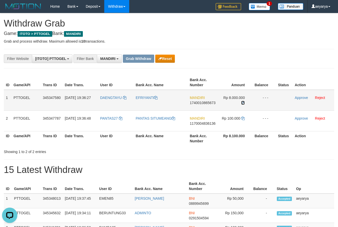
click at [243, 103] on icon at bounding box center [243, 103] width 4 height 4
click at [302, 95] on td "Approve Reject" at bounding box center [314, 100] width 42 height 21
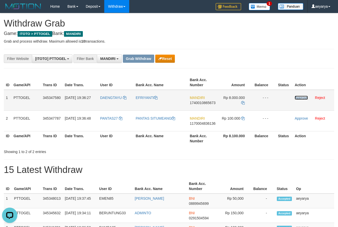
click at [300, 98] on link "Approve" at bounding box center [301, 98] width 13 height 4
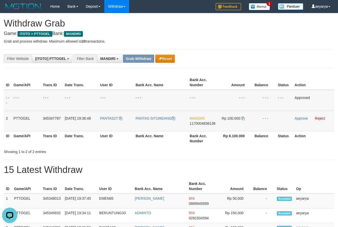
click at [200, 127] on td "MANDIRI 1170004836136" at bounding box center [203, 120] width 30 height 21
click at [210, 123] on span "1170004836136" at bounding box center [203, 123] width 26 height 4
copy span "1170004836136"
click at [243, 120] on icon at bounding box center [243, 119] width 4 height 4
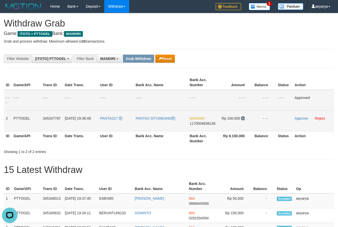
click at [243, 120] on icon at bounding box center [243, 119] width 4 height 4
click at [302, 117] on link "Approve" at bounding box center [301, 118] width 13 height 4
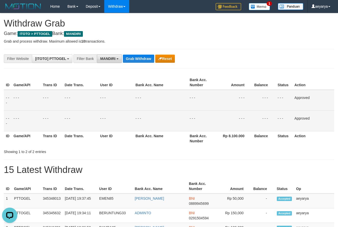
click at [99, 56] on button "MANDIRI" at bounding box center [109, 58] width 25 height 9
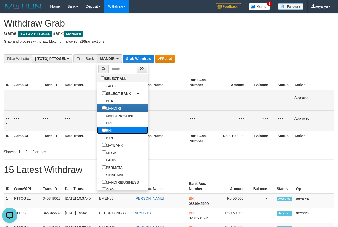
click at [97, 129] on label "BNI" at bounding box center [107, 130] width 20 height 7
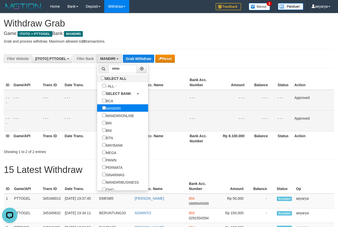
scroll to position [31, 0]
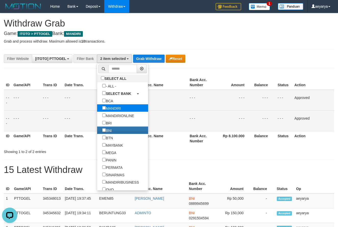
click at [102, 107] on label "MANDIRI" at bounding box center [111, 107] width 29 height 7
select select "***"
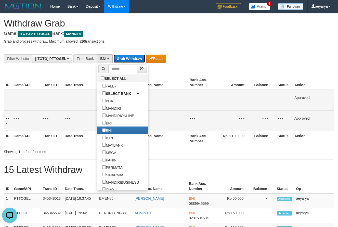
click at [132, 56] on button "Grab Withdraw" at bounding box center [129, 59] width 31 height 8
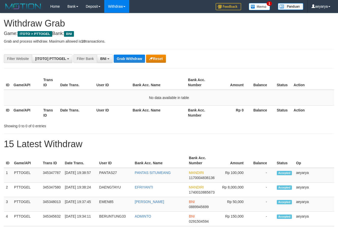
scroll to position [31, 0]
click at [130, 55] on button "Grab Withdraw" at bounding box center [129, 59] width 31 height 8
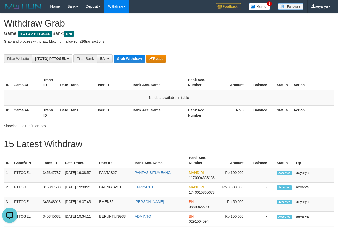
drag, startPoint x: 299, startPoint y: 129, endPoint x: 174, endPoint y: 82, distance: 133.6
click at [134, 59] on button "Grab Withdraw" at bounding box center [129, 59] width 31 height 8
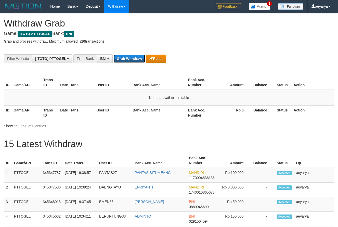
click at [134, 59] on button "Grab Withdraw" at bounding box center [129, 59] width 31 height 8
click at [133, 59] on button "Grab Withdraw" at bounding box center [129, 59] width 31 height 8
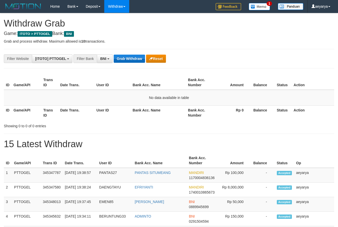
scroll to position [31, 0]
click at [132, 59] on button "Grab Withdraw" at bounding box center [129, 59] width 31 height 8
drag, startPoint x: 133, startPoint y: 63, endPoint x: 133, endPoint y: 57, distance: 5.1
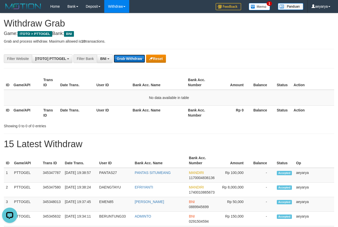
click at [133, 57] on button "Grab Withdraw" at bounding box center [129, 59] width 31 height 8
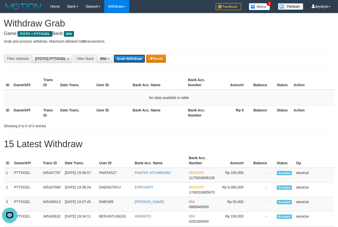
click at [133, 57] on button "Grab Withdraw" at bounding box center [129, 59] width 31 height 8
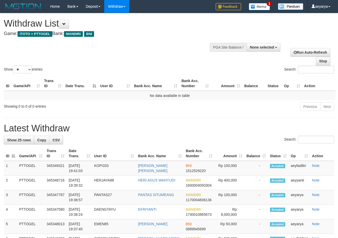
select select
select select "**"
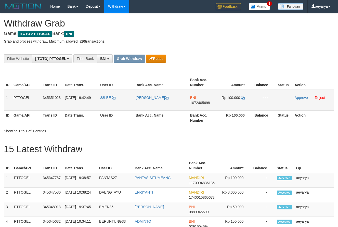
scroll to position [31, 0]
drag, startPoint x: 110, startPoint y: 94, endPoint x: 217, endPoint y: 106, distance: 107.6
click at [233, 101] on tr "1 PTTOGEL 345351023 [DATE] 19:42:49 [GEOGRAPHIC_DATA] [PERSON_NAME] BNI 1072405…" at bounding box center [169, 100] width 331 height 21
click at [271, 127] on div "Showing 1 to 1 of 1 entries" at bounding box center [169, 130] width 338 height 7
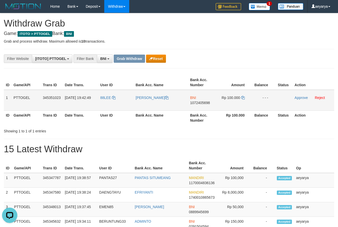
click at [205, 102] on span "1072405698" at bounding box center [200, 103] width 20 height 4
copy span "1072405698"
click at [246, 98] on td "Rp 100.000" at bounding box center [235, 100] width 35 height 21
click at [244, 98] on icon at bounding box center [243, 98] width 4 height 4
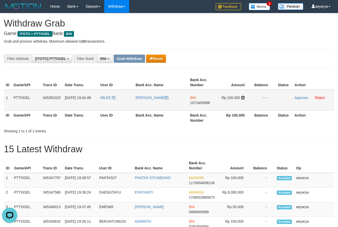
click at [244, 98] on icon at bounding box center [243, 98] width 4 height 4
click at [299, 98] on link "Approve" at bounding box center [301, 98] width 13 height 4
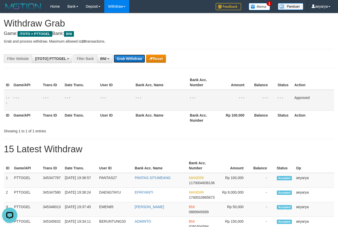
click at [122, 59] on button "Grab Withdraw" at bounding box center [129, 59] width 31 height 8
click at [126, 59] on button "Grab Withdraw" at bounding box center [129, 59] width 31 height 8
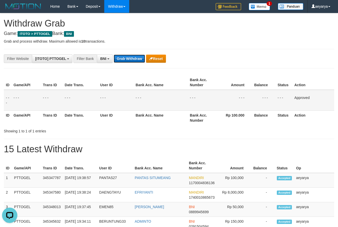
click at [125, 59] on button "Grab Withdraw" at bounding box center [129, 59] width 31 height 8
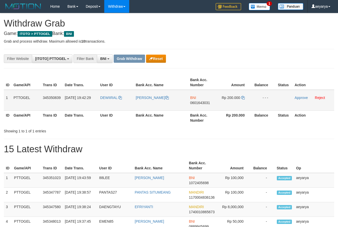
scroll to position [31, 0]
drag, startPoint x: 123, startPoint y: 90, endPoint x: 221, endPoint y: 102, distance: 98.2
click at [221, 102] on tr "1 PTTOGEL 345350839 [DATE] 19:42:29 DEWIIRAL [PERSON_NAME] BNI 0601643031 Rp 20…" at bounding box center [169, 100] width 331 height 21
click at [202, 104] on span "0601643031" at bounding box center [200, 103] width 20 height 4
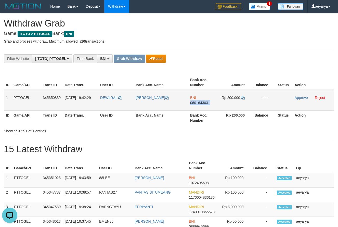
click at [202, 104] on span "0601643031" at bounding box center [200, 103] width 20 height 4
copy span "0601643031"
click at [244, 97] on icon at bounding box center [243, 98] width 4 height 4
click at [300, 99] on link "Approve" at bounding box center [301, 98] width 13 height 4
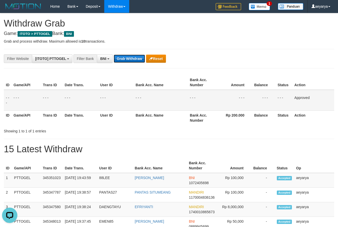
click at [116, 59] on button "Grab Withdraw" at bounding box center [129, 59] width 31 height 8
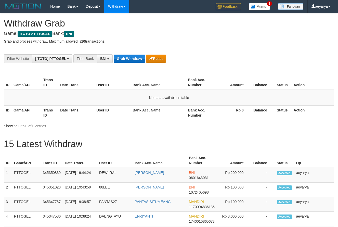
scroll to position [31, 0]
click at [127, 56] on button "Grab Withdraw" at bounding box center [129, 59] width 31 height 8
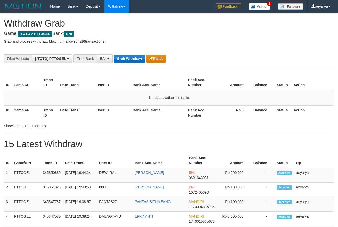
scroll to position [31, 0]
click at [128, 56] on button "Grab Withdraw" at bounding box center [129, 59] width 31 height 8
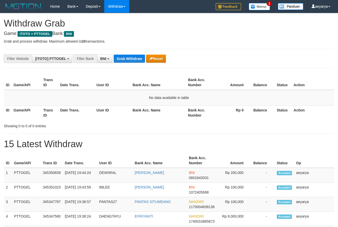
scroll to position [31, 0]
click at [128, 56] on button "Grab Withdraw" at bounding box center [129, 59] width 31 height 8
click at [132, 58] on button "Grab Withdraw" at bounding box center [129, 59] width 31 height 8
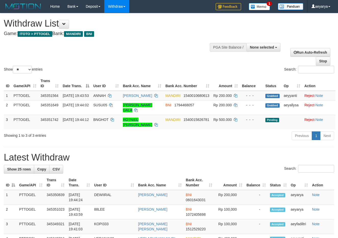
select select
select select "**"
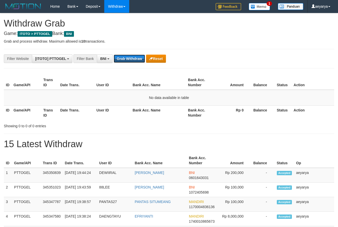
scroll to position [31, 0]
click at [132, 58] on button "Grab Withdraw" at bounding box center [129, 59] width 31 height 8
click at [129, 59] on button "Grab Withdraw" at bounding box center [129, 59] width 31 height 8
click at [125, 55] on button "Grab Withdraw" at bounding box center [129, 59] width 31 height 8
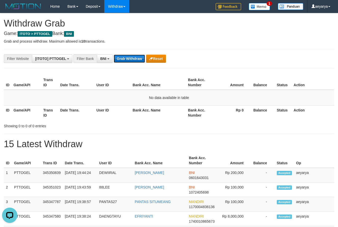
click at [124, 56] on button "Grab Withdraw" at bounding box center [129, 59] width 31 height 8
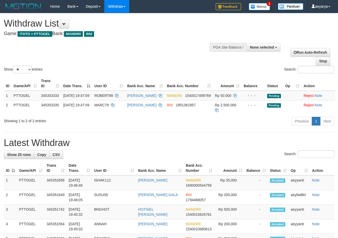
select select
select select "**"
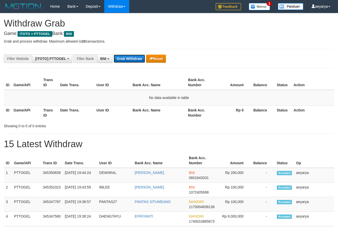
scroll to position [31, 0]
click at [125, 56] on button "Grab Withdraw" at bounding box center [129, 59] width 31 height 8
drag, startPoint x: 0, startPoint y: 0, endPoint x: 121, endPoint y: 62, distance: 135.9
click at [121, 62] on button "Grab Withdraw" at bounding box center [129, 59] width 31 height 8
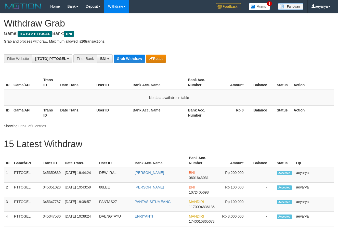
click at [123, 62] on button "Grab Withdraw" at bounding box center [129, 59] width 31 height 8
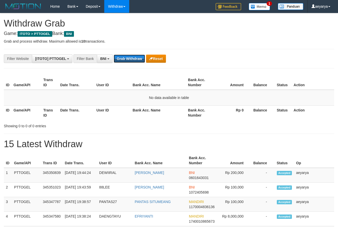
click at [123, 61] on button "Grab Withdraw" at bounding box center [129, 59] width 31 height 8
click at [121, 60] on button "Grab Withdraw" at bounding box center [129, 59] width 31 height 8
click at [120, 59] on button "Grab Withdraw" at bounding box center [129, 59] width 31 height 8
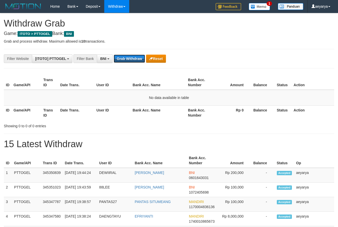
click at [120, 59] on button "Grab Withdraw" at bounding box center [129, 59] width 31 height 8
click at [129, 58] on button "Grab Withdraw" at bounding box center [129, 59] width 31 height 8
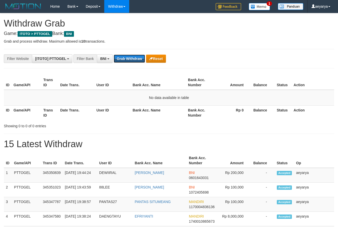
click at [127, 58] on button "Grab Withdraw" at bounding box center [129, 59] width 31 height 8
click at [126, 57] on button "Grab Withdraw" at bounding box center [129, 59] width 31 height 8
click at [127, 57] on button "Grab Withdraw" at bounding box center [129, 59] width 31 height 8
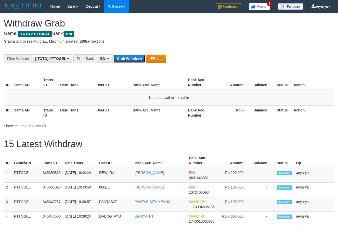
scroll to position [31, 0]
click at [127, 57] on button "Grab Withdraw" at bounding box center [129, 59] width 31 height 8
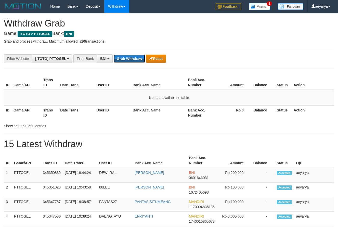
click at [127, 57] on button "Grab Withdraw" at bounding box center [129, 59] width 31 height 8
click at [142, 60] on button "Grab Withdraw" at bounding box center [129, 59] width 31 height 8
click at [126, 59] on button "Grab Withdraw" at bounding box center [129, 59] width 31 height 8
click at [122, 62] on button "Grab Withdraw" at bounding box center [129, 59] width 31 height 8
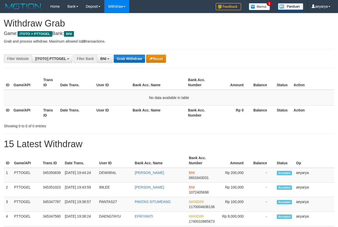
scroll to position [31, 0]
click at [124, 57] on button "Grab Withdraw" at bounding box center [129, 59] width 31 height 8
click at [127, 57] on button "Grab Withdraw" at bounding box center [129, 59] width 31 height 8
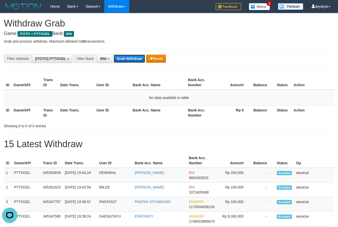
scroll to position [0, 0]
click at [132, 61] on button "Grab Withdraw" at bounding box center [129, 59] width 31 height 8
click at [128, 59] on button "Grab Withdraw" at bounding box center [129, 59] width 31 height 8
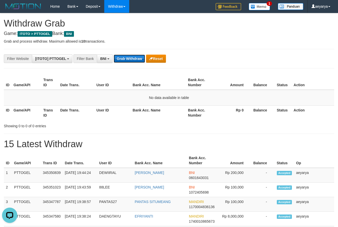
click at [126, 56] on button "Grab Withdraw" at bounding box center [129, 59] width 31 height 8
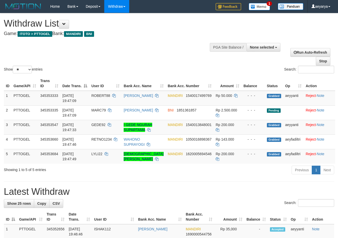
select select
select select "**"
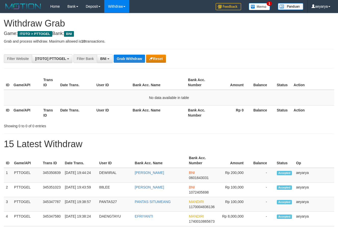
scroll to position [31, 0]
click at [128, 58] on button "Grab Withdraw" at bounding box center [129, 59] width 31 height 8
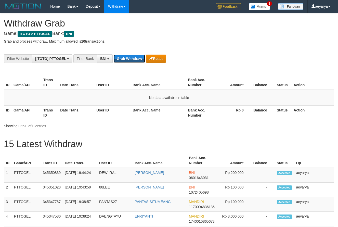
click at [128, 58] on button "Grab Withdraw" at bounding box center [129, 59] width 31 height 8
click at [129, 58] on button "Grab Withdraw" at bounding box center [129, 59] width 31 height 8
click at [128, 56] on button "Grab Withdraw" at bounding box center [129, 59] width 31 height 8
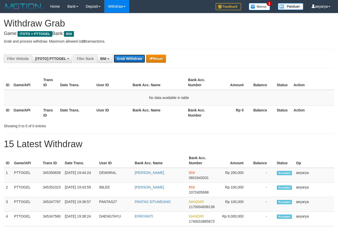
click at [128, 56] on button "Grab Withdraw" at bounding box center [129, 59] width 31 height 8
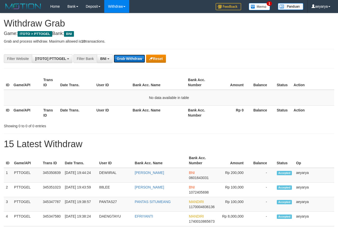
click at [128, 56] on button "Grab Withdraw" at bounding box center [129, 59] width 31 height 8
click at [126, 57] on button "Grab Withdraw" at bounding box center [129, 59] width 31 height 8
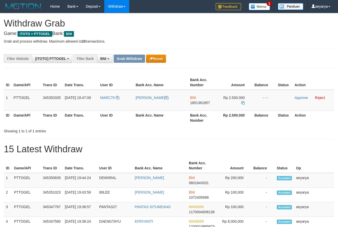
scroll to position [31, 0]
drag, startPoint x: 117, startPoint y: 94, endPoint x: 220, endPoint y: 102, distance: 103.9
click at [220, 102] on tr "1 PTTOGEL 345353335 [DATE] 19:47:09 MARC79 [PERSON_NAME] BNI 1851361857 Rp 2.50…" at bounding box center [169, 100] width 331 height 21
click at [196, 103] on span "1851361857" at bounding box center [200, 103] width 20 height 4
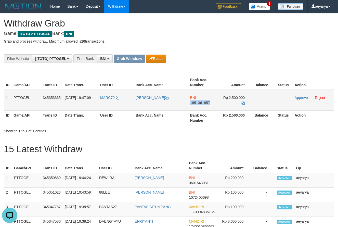
click at [196, 103] on span "1851361857" at bounding box center [200, 103] width 20 height 4
copy span "1851361857"
click at [243, 101] on icon at bounding box center [243, 103] width 4 height 4
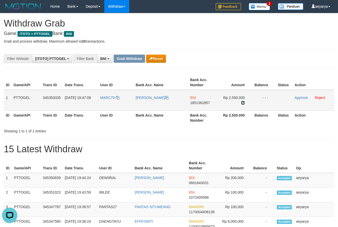
click at [243, 101] on icon at bounding box center [243, 103] width 4 height 4
click at [243, 102] on icon at bounding box center [243, 103] width 4 height 4
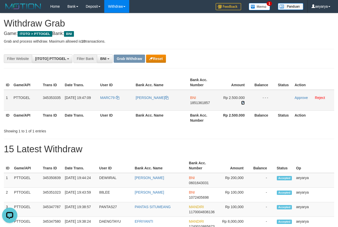
click at [243, 102] on icon at bounding box center [243, 103] width 4 height 4
click at [306, 100] on td "Approve Reject" at bounding box center [314, 100] width 42 height 21
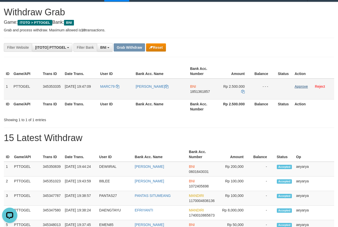
scroll to position [10, 0]
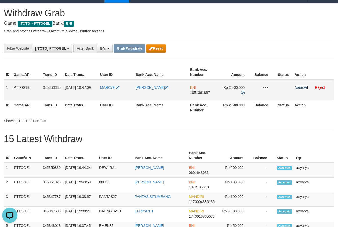
click at [302, 85] on link "Approve" at bounding box center [301, 87] width 13 height 4
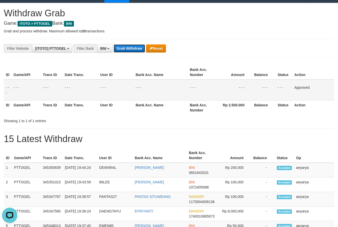
click at [130, 50] on button "Grab Withdraw" at bounding box center [129, 48] width 31 height 8
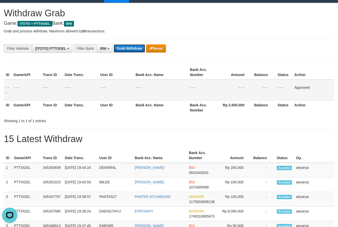
click at [130, 50] on button "Grab Withdraw" at bounding box center [129, 48] width 31 height 8
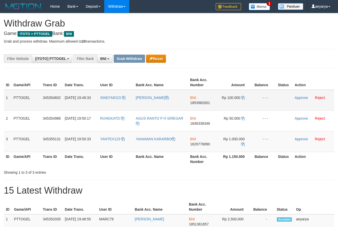
scroll to position [31, 0]
copy tr
drag, startPoint x: 114, startPoint y: 92, endPoint x: 231, endPoint y: 141, distance: 126.7
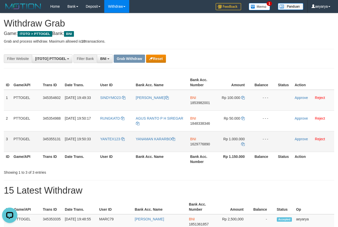
click at [231, 141] on tbody "1 PTTOGEL 345354602 01/10/2025 19:49:33 SINDYMO23 PUTRA DANIEL TROI BNI 1853982…" at bounding box center [169, 121] width 331 height 62
click at [202, 102] on span "1853982001" at bounding box center [200, 103] width 20 height 4
copy tr
click at [202, 102] on span "1853982001" at bounding box center [200, 103] width 20 height 4
copy span "1853982001"
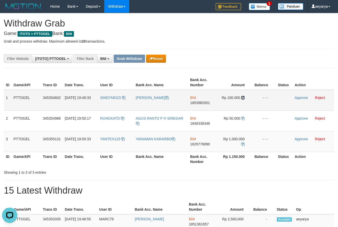
click at [243, 97] on icon at bounding box center [243, 98] width 4 height 4
click at [243, 96] on icon at bounding box center [243, 98] width 4 height 4
click at [300, 98] on link "Approve" at bounding box center [301, 98] width 13 height 4
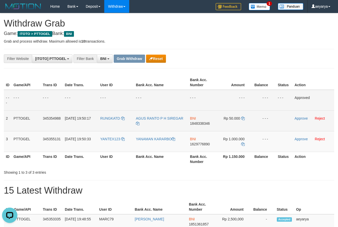
click at [202, 122] on span "1848338346" at bounding box center [200, 123] width 20 height 4
click at [244, 117] on icon at bounding box center [243, 119] width 4 height 4
click at [307, 116] on td "Approve Reject" at bounding box center [314, 120] width 42 height 21
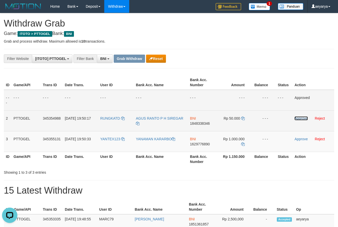
click at [301, 118] on link "Approve" at bounding box center [301, 118] width 13 height 4
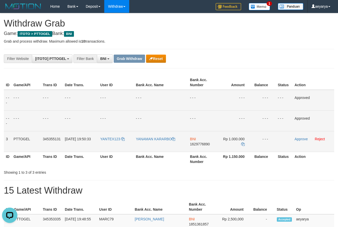
click at [195, 143] on span "1629776890" at bounding box center [200, 144] width 20 height 4
copy span "1629776890"
click at [201, 143] on span "1629776890" at bounding box center [200, 144] width 20 height 4
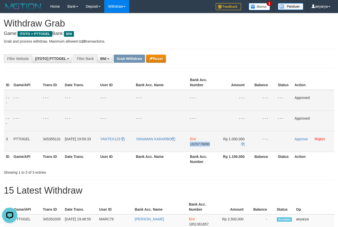
copy span "1629776890"
click at [243, 143] on icon at bounding box center [243, 144] width 4 height 4
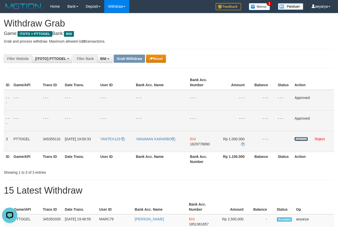
click at [304, 140] on link "Approve" at bounding box center [301, 139] width 13 height 4
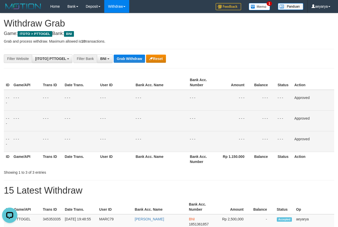
click at [256, 193] on h1 "15 Latest Withdraw" at bounding box center [169, 190] width 331 height 10
click at [124, 58] on button "Grab Withdraw" at bounding box center [129, 59] width 31 height 8
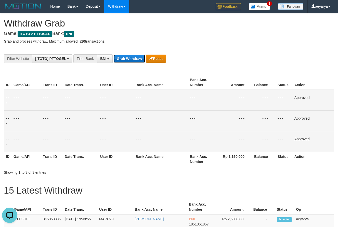
click at [124, 58] on button "Grab Withdraw" at bounding box center [129, 59] width 31 height 8
click at [124, 57] on button "Grab Withdraw" at bounding box center [129, 59] width 31 height 8
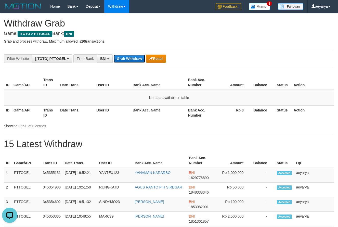
click at [124, 59] on button "Grab Withdraw" at bounding box center [129, 59] width 31 height 8
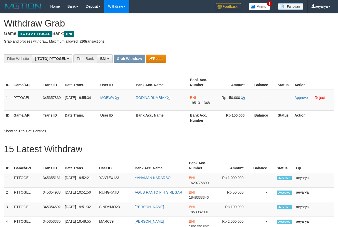
scroll to position [31, 0]
drag, startPoint x: 120, startPoint y: 92, endPoint x: 230, endPoint y: 99, distance: 111.0
click at [230, 99] on table "ID Game/API Trans ID Date Trans. User ID Bank Acc. Name Bank Acc. Number Amount…" at bounding box center [169, 100] width 331 height 50
drag, startPoint x: 242, startPoint y: 57, endPoint x: 238, endPoint y: 63, distance: 6.9
click at [238, 63] on div "**********" at bounding box center [141, 58] width 282 height 9
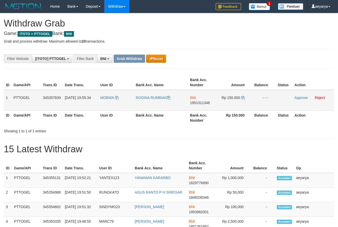
copy tr
drag, startPoint x: 121, startPoint y: 95, endPoint x: 262, endPoint y: 95, distance: 140.8
click at [262, 95] on tr "1 PTTOGEL 345357839 01/10/2025 19:55:34 MOBWA RODINA RUMBIAK BNI 1951311348 Rp …" at bounding box center [169, 100] width 331 height 21
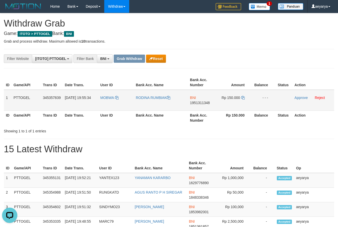
click at [120, 95] on td "MOBWA" at bounding box center [115, 100] width 35 height 21
copy tr
drag, startPoint x: 116, startPoint y: 95, endPoint x: 244, endPoint y: 102, distance: 128.3
click at [244, 102] on tr "1 PTTOGEL 345357839 01/10/2025 19:55:34 MOBWA RODINA RUMBIAK BNI 1951311348 Rp …" at bounding box center [169, 100] width 331 height 21
click at [210, 104] on td "BNI 1951311348" at bounding box center [202, 100] width 29 height 21
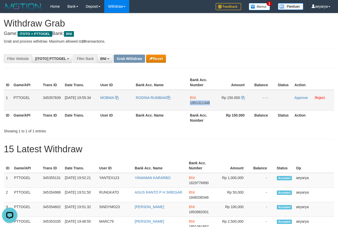
click at [210, 104] on td "BNI 1951311348" at bounding box center [202, 100] width 29 height 21
click at [204, 104] on span "1951311348" at bounding box center [200, 103] width 20 height 4
copy span "1951311348"
click at [204, 104] on span "1951311348" at bounding box center [200, 103] width 20 height 4
copy span "1951311348"
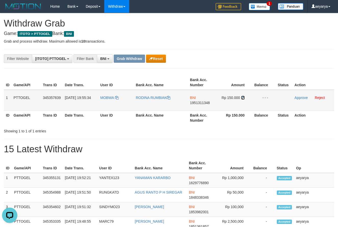
click at [243, 99] on icon at bounding box center [243, 98] width 4 height 4
click at [243, 95] on td "Rp 150.000" at bounding box center [235, 100] width 35 height 21
drag, startPoint x: 243, startPoint y: 95, endPoint x: 244, endPoint y: 100, distance: 5.2
click at [243, 97] on td "Rp 150.000" at bounding box center [235, 100] width 35 height 21
click at [243, 98] on icon at bounding box center [243, 98] width 4 height 4
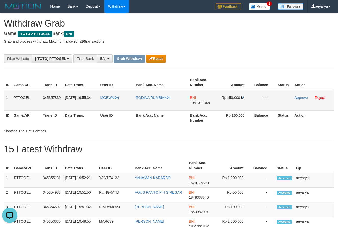
click at [243, 98] on icon at bounding box center [243, 98] width 4 height 4
click at [302, 98] on link "Approve" at bounding box center [301, 98] width 13 height 4
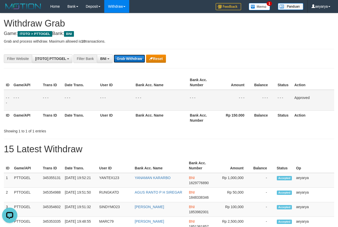
click at [130, 57] on button "Grab Withdraw" at bounding box center [129, 59] width 31 height 8
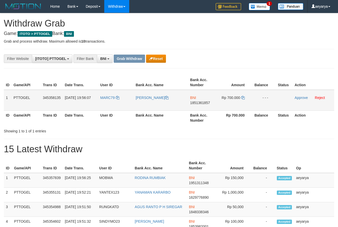
scroll to position [31, 0]
drag, startPoint x: 117, startPoint y: 92, endPoint x: 226, endPoint y: 100, distance: 109.2
click at [226, 100] on tr "1 PTTOGEL 345358135 [DATE] 19:56:07 MARC79 [PERSON_NAME] BNI 1851361857 Rp 700.…" at bounding box center [169, 100] width 331 height 21
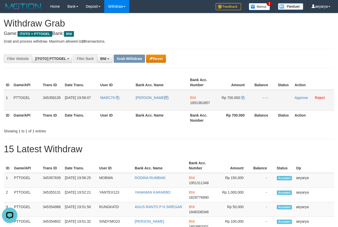
click at [197, 101] on span "1851361857" at bounding box center [200, 103] width 20 height 4
copy span "1851361857"
click at [198, 100] on td "BNI 1851361857" at bounding box center [202, 100] width 29 height 21
click at [192, 101] on span "1851361857" at bounding box center [200, 103] width 20 height 4
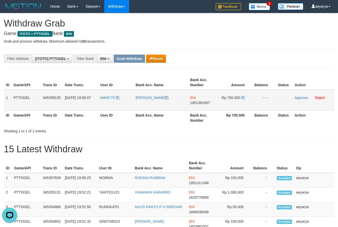
click at [201, 101] on span "1851361857" at bounding box center [200, 103] width 20 height 4
copy span "1851361857"
click at [205, 103] on span "1851361857" at bounding box center [200, 103] width 20 height 4
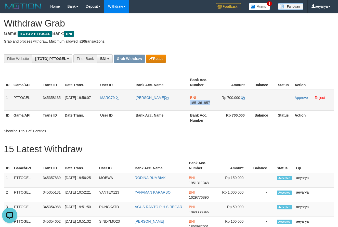
copy span "1851361857"
click at [242, 98] on icon at bounding box center [243, 98] width 4 height 4
click at [302, 99] on link "Approve" at bounding box center [301, 98] width 13 height 4
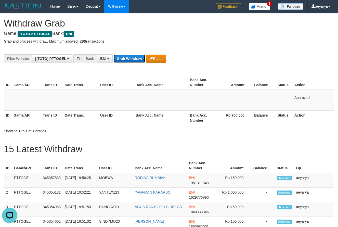
click at [132, 56] on button "Grab Withdraw" at bounding box center [129, 59] width 31 height 8
click at [133, 56] on button "Grab Withdraw" at bounding box center [129, 59] width 31 height 8
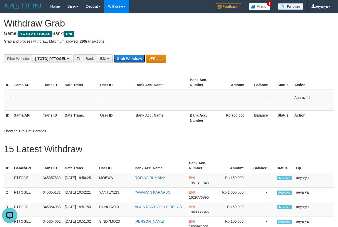
click at [133, 56] on button "Grab Withdraw" at bounding box center [129, 59] width 31 height 8
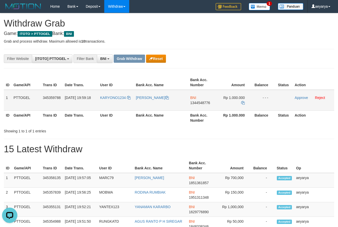
drag, startPoint x: 258, startPoint y: 111, endPoint x: 237, endPoint y: 107, distance: 20.8
click at [237, 107] on tr "1 PTTOGEL 345359788 [DATE] 19:59:18 KARYONO1234 EKO KURNIAWAN BNI 1344548776 Rp…" at bounding box center [169, 100] width 331 height 21
click at [204, 105] on td "BNI 1344548776" at bounding box center [202, 100] width 29 height 21
click at [200, 103] on span "1344548776" at bounding box center [200, 103] width 20 height 4
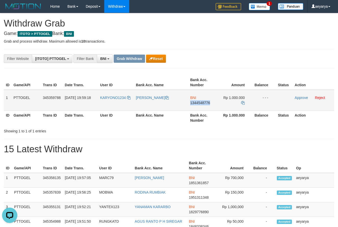
copy span "1344548776"
drag, startPoint x: 200, startPoint y: 103, endPoint x: 116, endPoint y: 105, distance: 84.7
click at [200, 103] on span "1344548776" at bounding box center [200, 103] width 20 height 4
copy span "1344548776"
click at [243, 102] on icon at bounding box center [243, 103] width 4 height 4
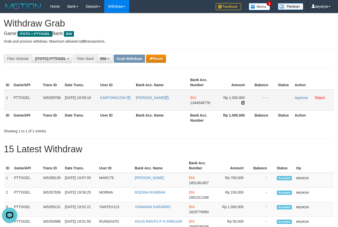
click at [243, 102] on icon at bounding box center [243, 103] width 4 height 4
click at [302, 98] on link "Approve" at bounding box center [301, 98] width 13 height 4
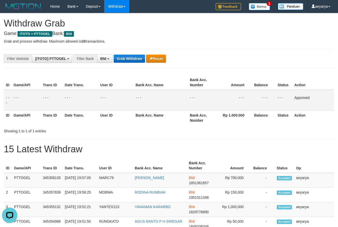
click at [133, 57] on button "Grab Withdraw" at bounding box center [129, 59] width 31 height 8
click at [131, 56] on button "Grab Withdraw" at bounding box center [129, 59] width 31 height 8
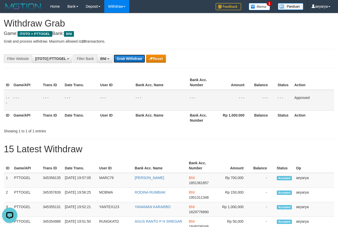
click at [131, 56] on button "Grab Withdraw" at bounding box center [129, 59] width 31 height 8
click at [131, 57] on button "Grab Withdraw" at bounding box center [129, 59] width 31 height 8
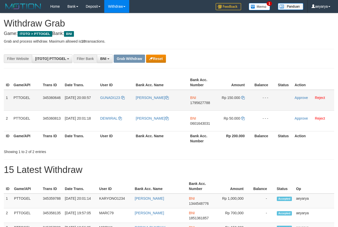
scroll to position [31, 0]
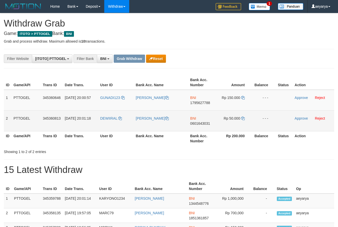
drag, startPoint x: 117, startPoint y: 92, endPoint x: 233, endPoint y: 122, distance: 119.7
click at [233, 122] on tbody "1 PTTOGEL 345360646 [DATE] 20:00:57 GUNADI123 [PERSON_NAME] BNI 1795627788 Rp 1…" at bounding box center [169, 111] width 331 height 42
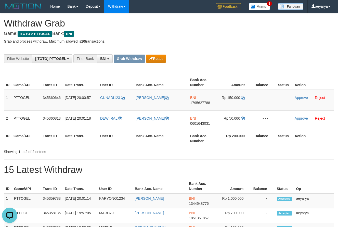
click at [202, 104] on span "1795627788" at bounding box center [200, 103] width 20 height 4
copy span "1795627788"
click at [243, 98] on icon at bounding box center [243, 98] width 4 height 4
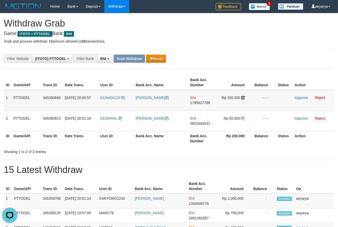
click at [243, 98] on icon at bounding box center [243, 98] width 4 height 4
click at [300, 98] on link "Approve" at bounding box center [301, 98] width 13 height 4
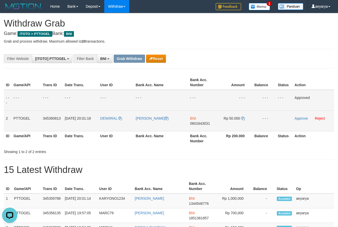
click at [202, 123] on span "0601643031" at bounding box center [200, 123] width 20 height 4
click at [243, 120] on icon at bounding box center [243, 119] width 4 height 4
click at [243, 119] on icon at bounding box center [243, 119] width 4 height 4
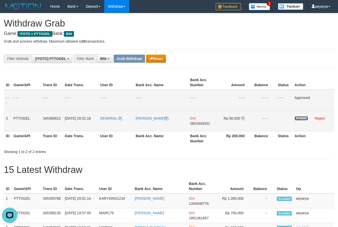
click at [299, 120] on link "Approve" at bounding box center [301, 118] width 13 height 4
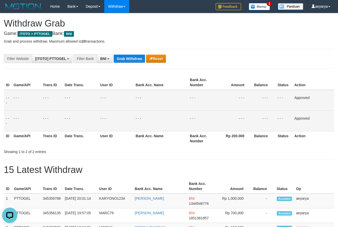
click at [132, 54] on div "**********" at bounding box center [141, 58] width 282 height 9
click at [124, 59] on button "Grab Withdraw" at bounding box center [129, 59] width 31 height 8
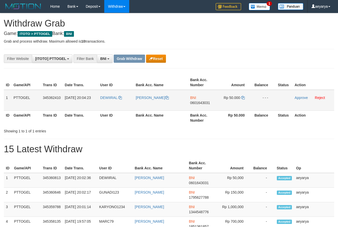
scroll to position [31, 0]
drag, startPoint x: 130, startPoint y: 99, endPoint x: 239, endPoint y: 105, distance: 109.3
click at [239, 105] on tr "1 PTTOGEL 345362410 [DATE] 20:04:23 DEWIIRAL [PERSON_NAME] BNI 0601643031 Rp 50…" at bounding box center [169, 100] width 331 height 21
click at [193, 102] on span "0601643031" at bounding box center [200, 103] width 20 height 4
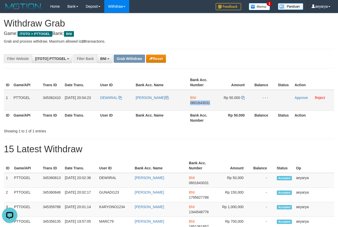
click at [193, 102] on span "0601643031" at bounding box center [200, 103] width 20 height 4
copy span "0601643031"
click at [239, 96] on span "Rp 50.000" at bounding box center [232, 98] width 17 height 4
click at [246, 97] on td "Rp 50.000" at bounding box center [235, 100] width 35 height 21
click at [241, 98] on td "Rp 50.000" at bounding box center [235, 100] width 35 height 21
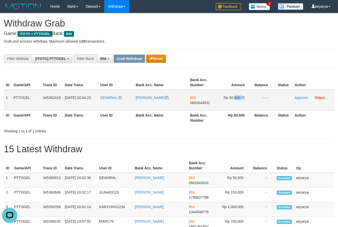
click at [241, 98] on td "Rp 50.000" at bounding box center [235, 100] width 35 height 21
click at [243, 98] on icon at bounding box center [243, 98] width 4 height 4
copy td "000"
click at [305, 97] on link "Approve" at bounding box center [301, 98] width 13 height 4
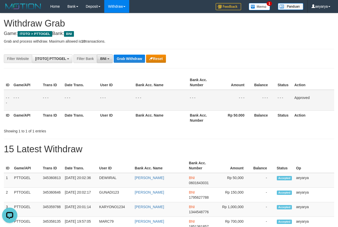
click at [108, 59] on b "button" at bounding box center [108, 58] width 2 height 1
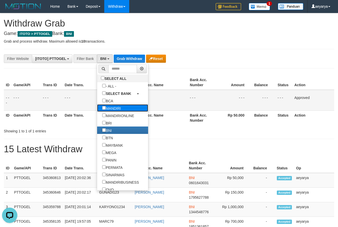
click at [97, 109] on label "MANDIRI" at bounding box center [111, 107] width 29 height 7
select select "*******"
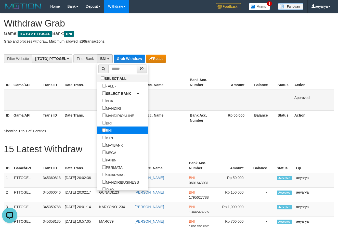
scroll to position [20, 0]
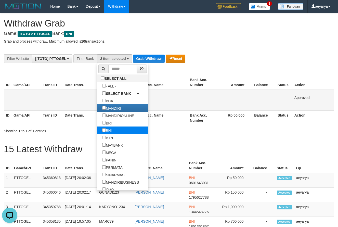
click at [97, 131] on label "BNI" at bounding box center [107, 130] width 20 height 7
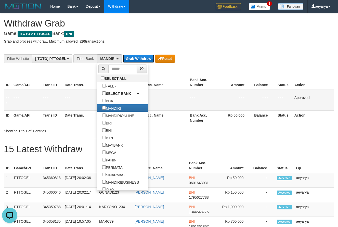
click at [133, 60] on button "Grab Withdraw" at bounding box center [138, 59] width 31 height 8
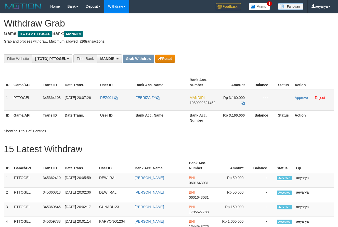
scroll to position [15, 0]
drag, startPoint x: 107, startPoint y: 91, endPoint x: 243, endPoint y: 103, distance: 136.5
click at [243, 103] on tr "1 PTTOGEL 345364108 01/10/2025 20:07:26 REZ001 FEBRIZA.ZY MANDIRI 1080002321462…" at bounding box center [169, 100] width 331 height 21
click at [198, 105] on span "1080002321462" at bounding box center [203, 103] width 26 height 4
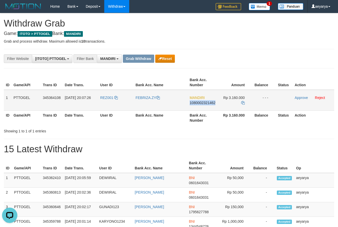
click at [198, 105] on span "1080002321462" at bounding box center [203, 103] width 26 height 4
copy span "1080002321462"
click at [243, 102] on icon at bounding box center [243, 103] width 4 height 4
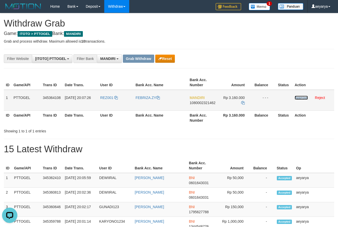
click at [307, 96] on link "Approve" at bounding box center [301, 98] width 13 height 4
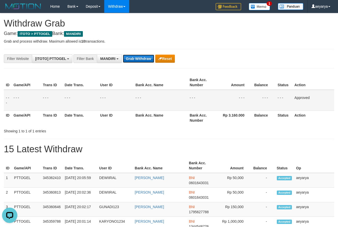
click at [140, 58] on button "Grab Withdraw" at bounding box center [138, 59] width 31 height 8
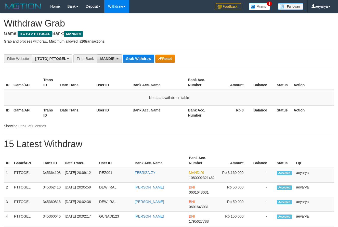
scroll to position [15, 0]
click at [108, 58] on span "MANDIRI" at bounding box center [107, 59] width 15 height 4
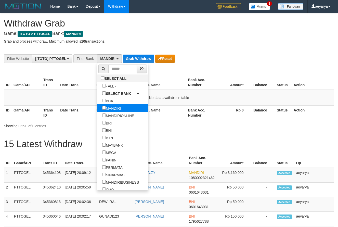
click at [97, 105] on label "MANDIRI" at bounding box center [111, 107] width 29 height 7
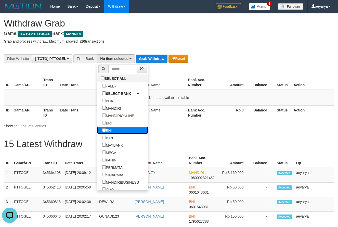
scroll to position [0, 0]
click at [97, 130] on label "BNI" at bounding box center [107, 130] width 20 height 7
select select "***"
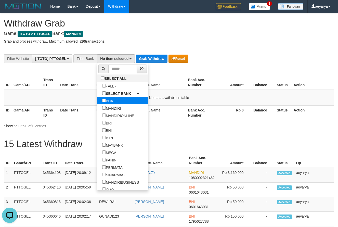
scroll to position [31, 0]
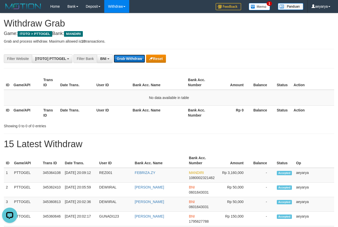
click at [130, 57] on button "Grab Withdraw" at bounding box center [129, 59] width 31 height 8
click at [125, 55] on button "Grab Withdraw" at bounding box center [129, 59] width 31 height 8
click at [123, 59] on button "Grab Withdraw" at bounding box center [129, 59] width 31 height 8
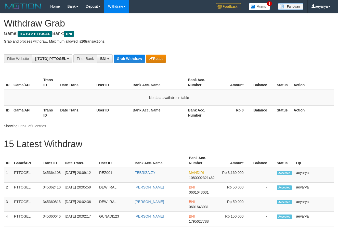
scroll to position [31, 0]
click at [123, 59] on button "Grab Withdraw" at bounding box center [129, 59] width 31 height 8
click at [124, 55] on button "Grab Withdraw" at bounding box center [129, 59] width 31 height 8
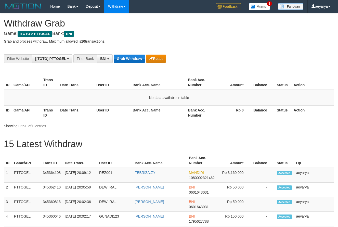
click at [122, 56] on button "Grab Withdraw" at bounding box center [129, 59] width 31 height 8
click at [121, 57] on button "Grab Withdraw" at bounding box center [129, 59] width 31 height 8
click at [111, 61] on button "BNI" at bounding box center [105, 58] width 16 height 9
click at [138, 57] on button "Grab Withdraw" at bounding box center [129, 59] width 31 height 8
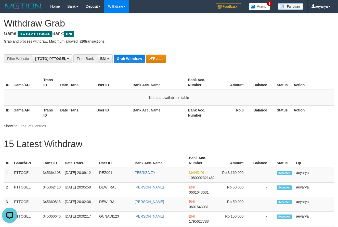
click at [262, 120] on div "ID Game/API Trans ID Date Trans. User ID Bank Acc. Name Bank Acc. Number Amount…" at bounding box center [169, 98] width 338 height 48
click at [133, 55] on button "Grab Withdraw" at bounding box center [129, 59] width 31 height 8
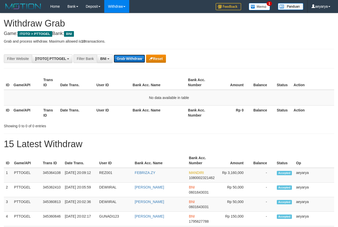
click at [134, 56] on button "Grab Withdraw" at bounding box center [129, 59] width 31 height 8
click at [135, 56] on button "Grab Withdraw" at bounding box center [129, 59] width 31 height 8
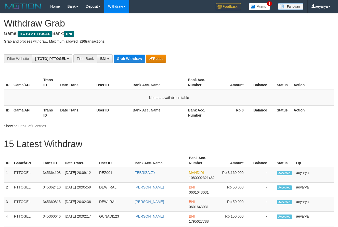
scroll to position [31, 0]
click at [135, 57] on button "Grab Withdraw" at bounding box center [129, 59] width 31 height 8
click at [134, 57] on button "Grab Withdraw" at bounding box center [129, 59] width 31 height 8
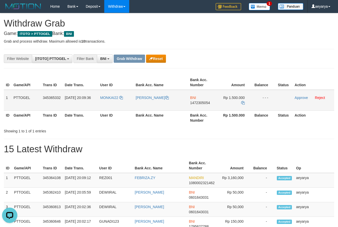
drag, startPoint x: 119, startPoint y: 91, endPoint x: 230, endPoint y: 98, distance: 111.2
click at [230, 98] on tr "1 PTTOGEL 345365332 01/10/2025 20:09:36 MONKAI22 MONIKA URBINAS BNI 1472305054 …" at bounding box center [169, 100] width 331 height 21
click at [203, 103] on span "1472305054" at bounding box center [200, 103] width 20 height 4
copy span "1472305054"
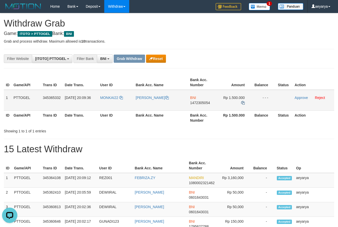
click at [245, 104] on td "Rp 1.500.000" at bounding box center [235, 100] width 35 height 21
click at [245, 104] on icon at bounding box center [243, 103] width 4 height 4
click at [2, 211] on button "Open LiveChat chat widget" at bounding box center [9, 215] width 15 height 15
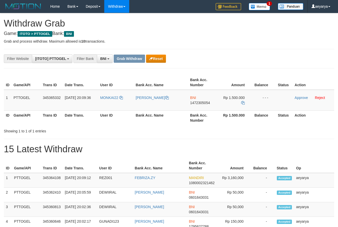
click at [197, 133] on div "Showing 1 to 1 of 1 entries" at bounding box center [169, 130] width 338 height 7
click at [198, 127] on div "Showing 1 to 1 of 1 entries" at bounding box center [169, 130] width 338 height 7
click at [202, 120] on th "Bank Acc. Number" at bounding box center [202, 117] width 29 height 15
drag, startPoint x: 184, startPoint y: 139, endPoint x: 184, endPoint y: 136, distance: 3.1
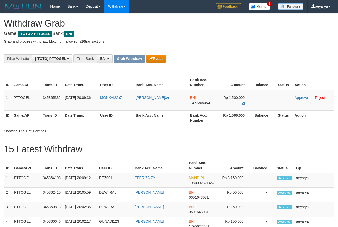
click at [196, 125] on th "Bank Acc. Number" at bounding box center [202, 117] width 29 height 15
click at [154, 125] on div "ID Game/API Trans ID Date Trans. User ID Bank Acc. Name Bank Acc. Number Amount…" at bounding box center [169, 100] width 338 height 53
click at [157, 124] on th "Bank Acc. Name" at bounding box center [161, 117] width 54 height 15
click at [302, 95] on td "Approve Reject" at bounding box center [314, 100] width 42 height 21
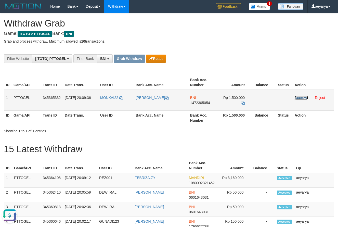
click at [300, 98] on link "Approve" at bounding box center [301, 98] width 13 height 4
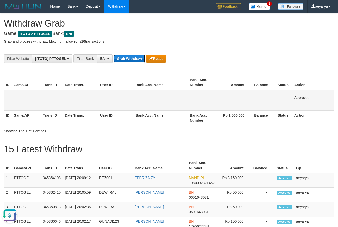
click at [116, 59] on button "Grab Withdraw" at bounding box center [129, 59] width 31 height 8
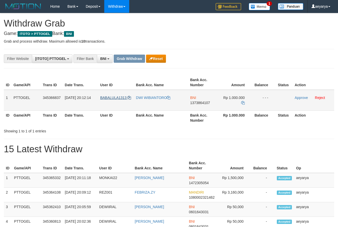
scroll to position [31, 0]
drag, startPoint x: 105, startPoint y: 92, endPoint x: 237, endPoint y: 99, distance: 132.1
click at [237, 99] on tr "1 PTTOGEL 345366837 01/10/2025 20:12:14 BABALULA1313 DWI WIBIANTORO BNI 1373864…" at bounding box center [169, 100] width 331 height 21
click at [208, 103] on span "1373864107" at bounding box center [200, 103] width 20 height 4
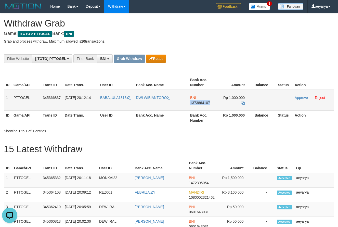
click at [208, 103] on span "1373864107" at bounding box center [200, 103] width 20 height 4
copy span "1373864107"
click at [242, 103] on icon at bounding box center [243, 103] width 4 height 4
click at [298, 96] on link "Approve" at bounding box center [301, 98] width 13 height 4
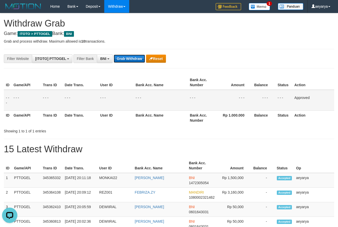
click at [120, 60] on button "Grab Withdraw" at bounding box center [129, 59] width 31 height 8
click at [122, 59] on button "Grab Withdraw" at bounding box center [129, 59] width 31 height 8
click at [123, 58] on button "Grab Withdraw" at bounding box center [129, 59] width 31 height 8
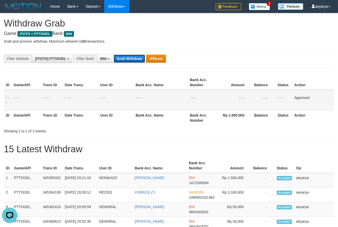
click at [123, 58] on button "Grab Withdraw" at bounding box center [129, 59] width 31 height 8
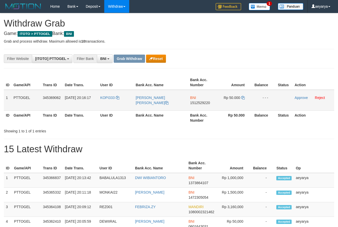
scroll to position [31, 0]
drag, startPoint x: 116, startPoint y: 89, endPoint x: 265, endPoint y: 104, distance: 150.3
click at [265, 104] on table "ID Game/API Trans ID Date Trans. User ID Bank Acc. Name Bank Acc. Number Amount…" at bounding box center [169, 100] width 331 height 50
click at [115, 90] on th "User ID" at bounding box center [115, 82] width 35 height 15
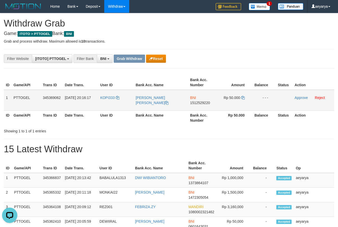
copy tr
drag, startPoint x: 111, startPoint y: 91, endPoint x: 234, endPoint y: 104, distance: 123.6
click at [234, 104] on tr "1 PTTOGEL 345369062 01/10/2025 20:16:17 KOPI333 GREGORIUS ROBINSON BNI 15125292…" at bounding box center [169, 100] width 331 height 21
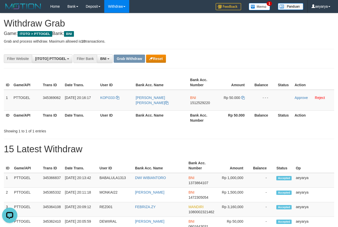
click at [196, 105] on td "BNI 1512529220" at bounding box center [202, 100] width 29 height 21
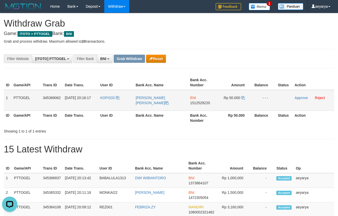
click at [199, 102] on td "BNI 1512529220" at bounding box center [202, 100] width 29 height 21
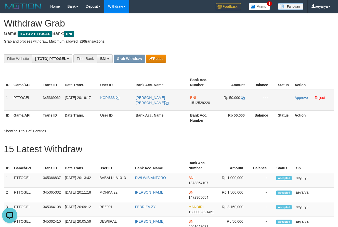
click at [203, 102] on span "1512529220" at bounding box center [200, 103] width 20 height 4
copy span "1512529220"
click at [243, 97] on icon at bounding box center [243, 98] width 4 height 4
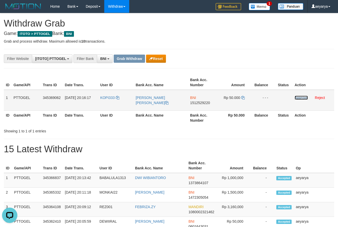
click at [305, 99] on link "Approve" at bounding box center [301, 98] width 13 height 4
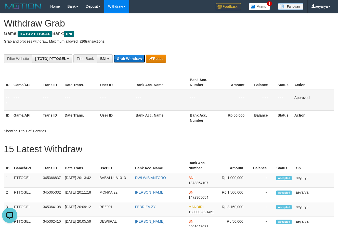
click at [135, 60] on button "Grab Withdraw" at bounding box center [129, 59] width 31 height 8
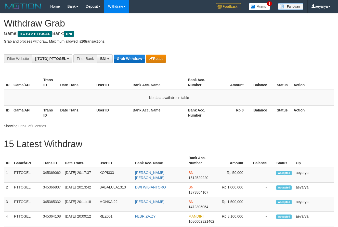
scroll to position [31, 0]
click at [117, 57] on button "Grab Withdraw" at bounding box center [129, 59] width 31 height 8
click at [127, 63] on button "Grab Withdraw" at bounding box center [129, 59] width 31 height 8
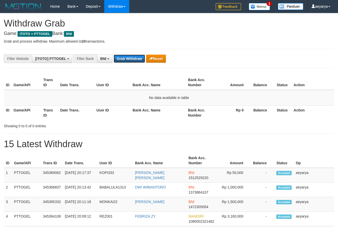
click at [128, 61] on button "Grab Withdraw" at bounding box center [129, 59] width 31 height 8
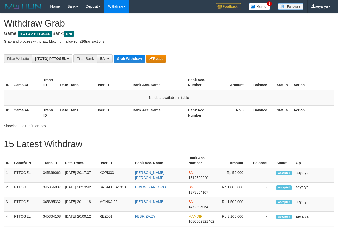
scroll to position [31, 0]
click at [122, 63] on button "Grab Withdraw" at bounding box center [129, 59] width 31 height 8
click at [126, 63] on button "Grab Withdraw" at bounding box center [129, 59] width 31 height 8
click at [128, 59] on button "Grab Withdraw" at bounding box center [129, 59] width 31 height 8
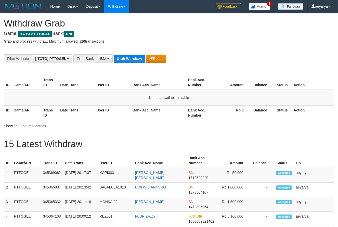
scroll to position [31, 0]
click at [129, 59] on button "Grab Withdraw" at bounding box center [129, 59] width 31 height 8
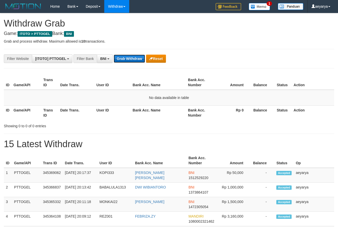
click at [126, 58] on button "Grab Withdraw" at bounding box center [129, 59] width 31 height 8
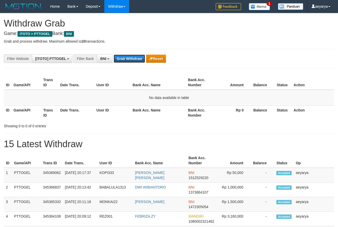
click at [126, 58] on button "Grab Withdraw" at bounding box center [129, 59] width 31 height 8
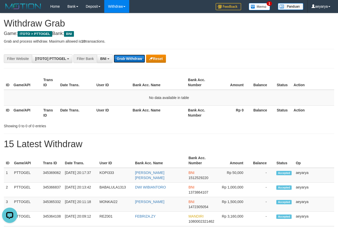
click at [131, 57] on button "Grab Withdraw" at bounding box center [129, 59] width 31 height 8
click at [132, 60] on button "Grab Withdraw" at bounding box center [129, 59] width 31 height 8
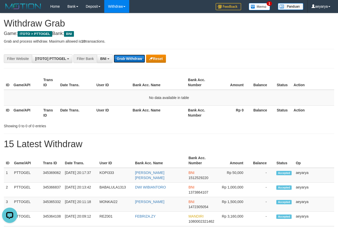
scroll to position [0, 0]
click at [132, 61] on button "Grab Withdraw" at bounding box center [129, 59] width 31 height 8
click at [129, 57] on button "Grab Withdraw" at bounding box center [129, 59] width 31 height 8
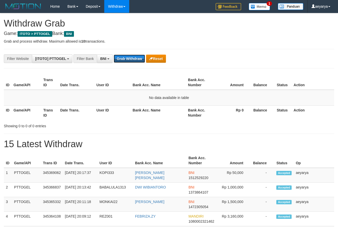
click at [129, 57] on button "Grab Withdraw" at bounding box center [129, 59] width 31 height 8
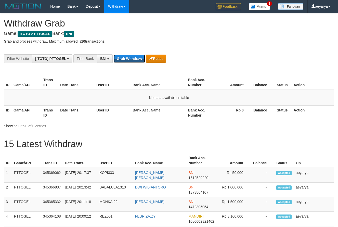
click at [129, 57] on button "Grab Withdraw" at bounding box center [129, 59] width 31 height 8
drag, startPoint x: 0, startPoint y: 0, endPoint x: 130, endPoint y: 57, distance: 141.6
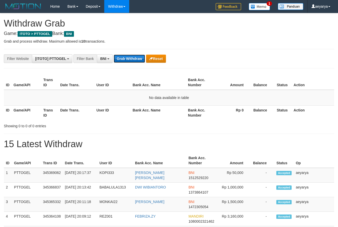
click at [130, 57] on button "Grab Withdraw" at bounding box center [129, 59] width 31 height 8
click at [104, 56] on button "BNI" at bounding box center [105, 58] width 16 height 9
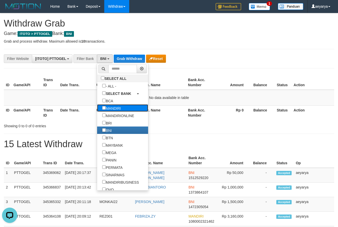
click at [97, 109] on label "MANDIRI" at bounding box center [111, 107] width 29 height 7
select select "*******"
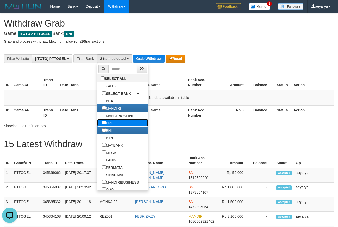
click at [97, 126] on label "BRI" at bounding box center [107, 122] width 20 height 7
click at [97, 128] on label "BNI" at bounding box center [107, 130] width 20 height 7
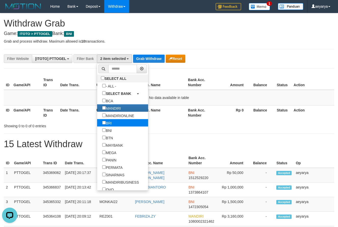
click at [97, 120] on label "BRI" at bounding box center [107, 122] width 20 height 7
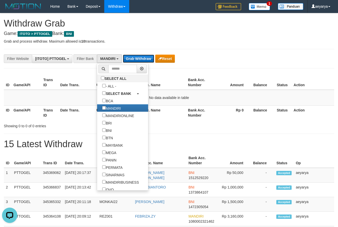
click at [136, 59] on button "Grab Withdraw" at bounding box center [138, 59] width 31 height 8
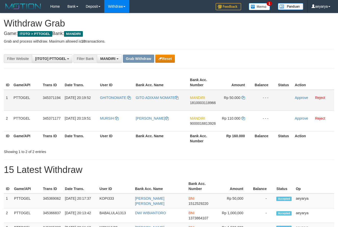
scroll to position [15, 0]
click at [167, 58] on button "Reset" at bounding box center [165, 59] width 20 height 8
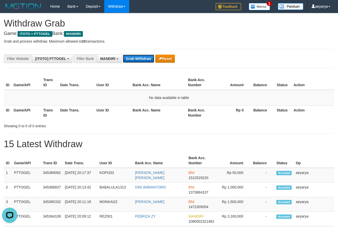
click at [144, 57] on button "Grab Withdraw" at bounding box center [138, 59] width 31 height 8
click at [144, 56] on button "Grab Withdraw" at bounding box center [138, 59] width 31 height 8
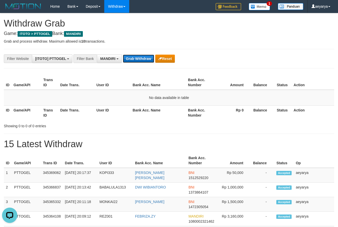
click at [144, 56] on button "Grab Withdraw" at bounding box center [138, 59] width 31 height 8
click at [143, 56] on button "Grab Withdraw" at bounding box center [138, 59] width 31 height 8
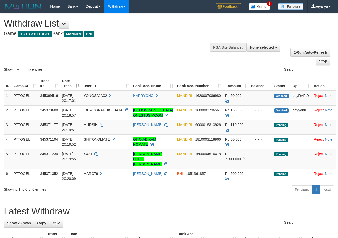
select select
select select "**"
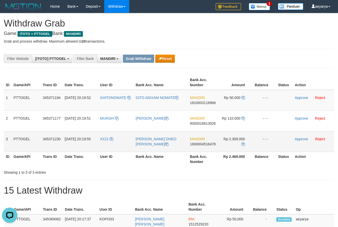
drag, startPoint x: 113, startPoint y: 132, endPoint x: 226, endPoint y: 140, distance: 114.1
click at [226, 140] on tr "3 PTTOGEL 345371230 01/10/2025 20:19:55 XX21 CHRIS DHEO ROLINDRA SEHARTIAN MAND…" at bounding box center [169, 141] width 331 height 21
click at [204, 143] on span "1600004516478" at bounding box center [203, 144] width 26 height 4
copy span "1600004516478"
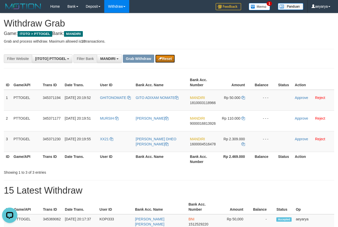
click at [169, 61] on button "Reset" at bounding box center [165, 59] width 20 height 8
click at [298, 139] on link "Approve" at bounding box center [301, 139] width 13 height 4
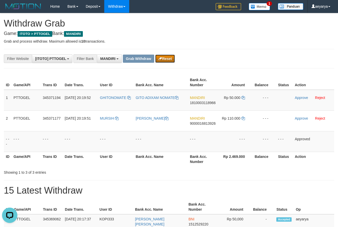
click at [169, 58] on button "Reset" at bounding box center [165, 59] width 20 height 8
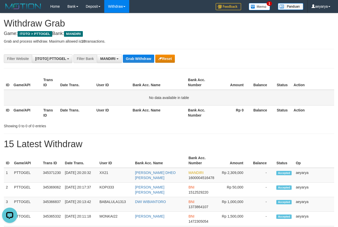
drag, startPoint x: 263, startPoint y: 107, endPoint x: 254, endPoint y: 105, distance: 9.0
click at [262, 107] on th "Balance" at bounding box center [263, 112] width 23 height 15
click at [160, 56] on button "Reset" at bounding box center [165, 59] width 20 height 8
click at [202, 177] on span "1600004516478" at bounding box center [202, 178] width 26 height 4
drag, startPoint x: 202, startPoint y: 177, endPoint x: 194, endPoint y: 177, distance: 8.2
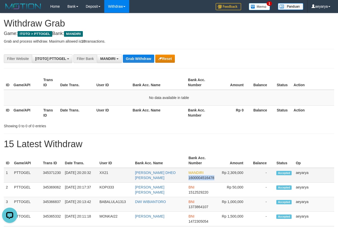
click at [201, 177] on span "1600004516478" at bounding box center [202, 178] width 26 height 4
copy span "1600004516478"
click at [133, 55] on button "Grab Withdraw" at bounding box center [138, 59] width 31 height 8
click at [115, 57] on span "MANDIRI" at bounding box center [107, 59] width 15 height 4
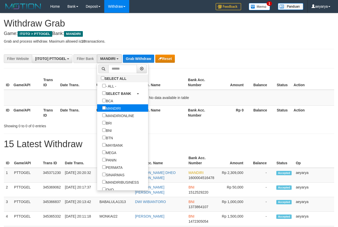
click at [97, 105] on label "MANDIRI" at bounding box center [111, 107] width 29 height 7
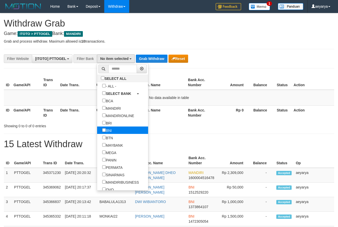
scroll to position [0, 0]
drag, startPoint x: 83, startPoint y: 131, endPoint x: 136, endPoint y: 86, distance: 69.6
click at [97, 130] on label "BNI" at bounding box center [107, 130] width 20 height 7
click at [100, 132] on link "BNI" at bounding box center [122, 130] width 51 height 7
select select "***"
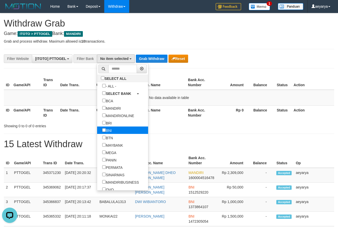
scroll to position [31, 0]
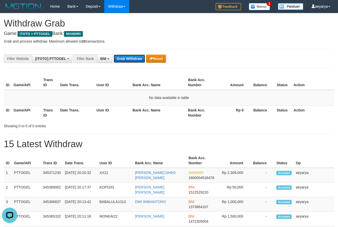
click at [131, 59] on button "Grab Withdraw" at bounding box center [129, 59] width 31 height 8
click at [130, 60] on button "Grab Withdraw" at bounding box center [129, 59] width 31 height 8
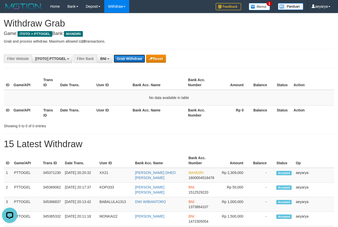
click at [130, 60] on button "Grab Withdraw" at bounding box center [129, 59] width 31 height 8
drag, startPoint x: 130, startPoint y: 60, endPoint x: 129, endPoint y: 63, distance: 3.1
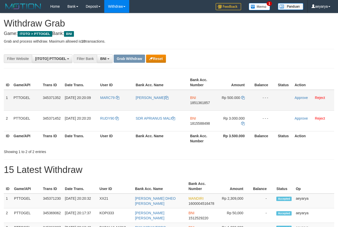
scroll to position [31, 0]
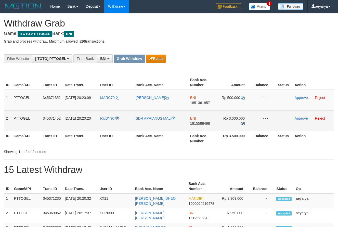
drag, startPoint x: 118, startPoint y: 94, endPoint x: 244, endPoint y: 123, distance: 129.2
click at [244, 123] on tbody "1 PTTOGEL 345371352 [DATE] 20:20:09 MARC79 [PERSON_NAME] BNI 1851361857 Rp 500.…" at bounding box center [169, 111] width 331 height 42
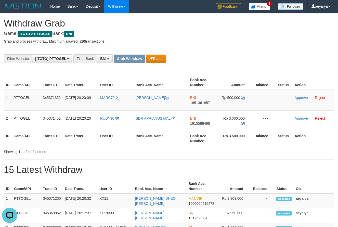
scroll to position [0, 0]
click at [196, 103] on span "1851361857" at bounding box center [200, 103] width 20 height 4
copy span "1851361857"
click at [244, 97] on icon at bounding box center [243, 98] width 4 height 4
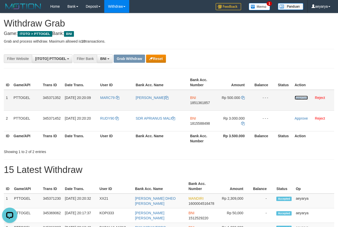
click at [297, 97] on link "Approve" at bounding box center [301, 98] width 13 height 4
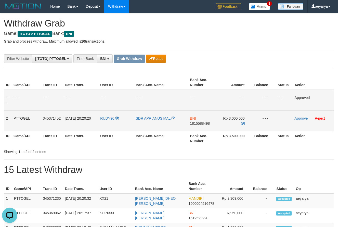
click at [201, 123] on span "1815588498" at bounding box center [200, 123] width 20 height 4
copy span "1815588498"
click at [242, 122] on icon at bounding box center [243, 124] width 4 height 4
click at [300, 116] on link "Approve" at bounding box center [301, 118] width 13 height 4
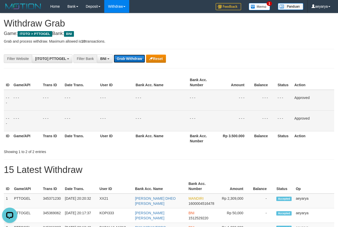
click at [136, 59] on button "Grab Withdraw" at bounding box center [129, 59] width 31 height 8
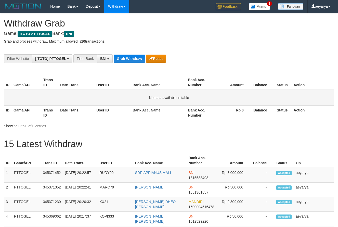
scroll to position [31, 0]
click at [129, 61] on button "Grab Withdraw" at bounding box center [129, 59] width 31 height 8
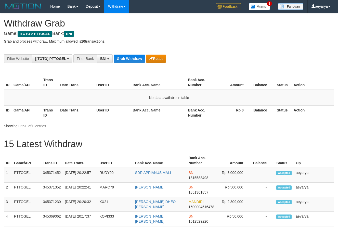
click at [128, 59] on button "Grab Withdraw" at bounding box center [129, 59] width 31 height 8
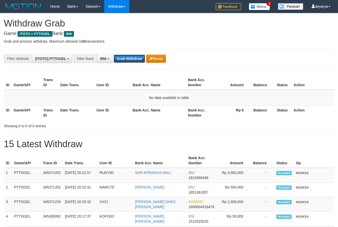
scroll to position [31, 0]
click at [128, 59] on button "Grab Withdraw" at bounding box center [129, 59] width 31 height 8
